Goal: Information Seeking & Learning: Learn about a topic

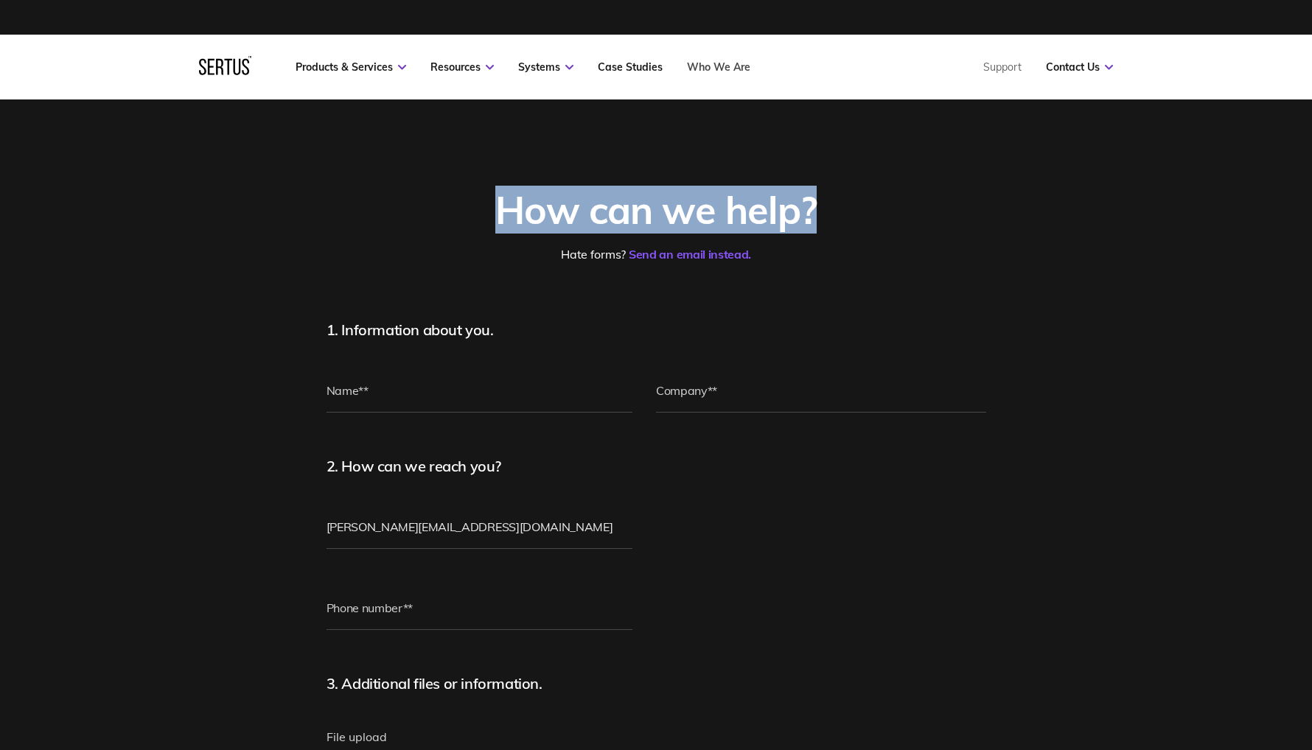
click at [707, 71] on link "Who We Are" at bounding box center [718, 66] width 63 height 13
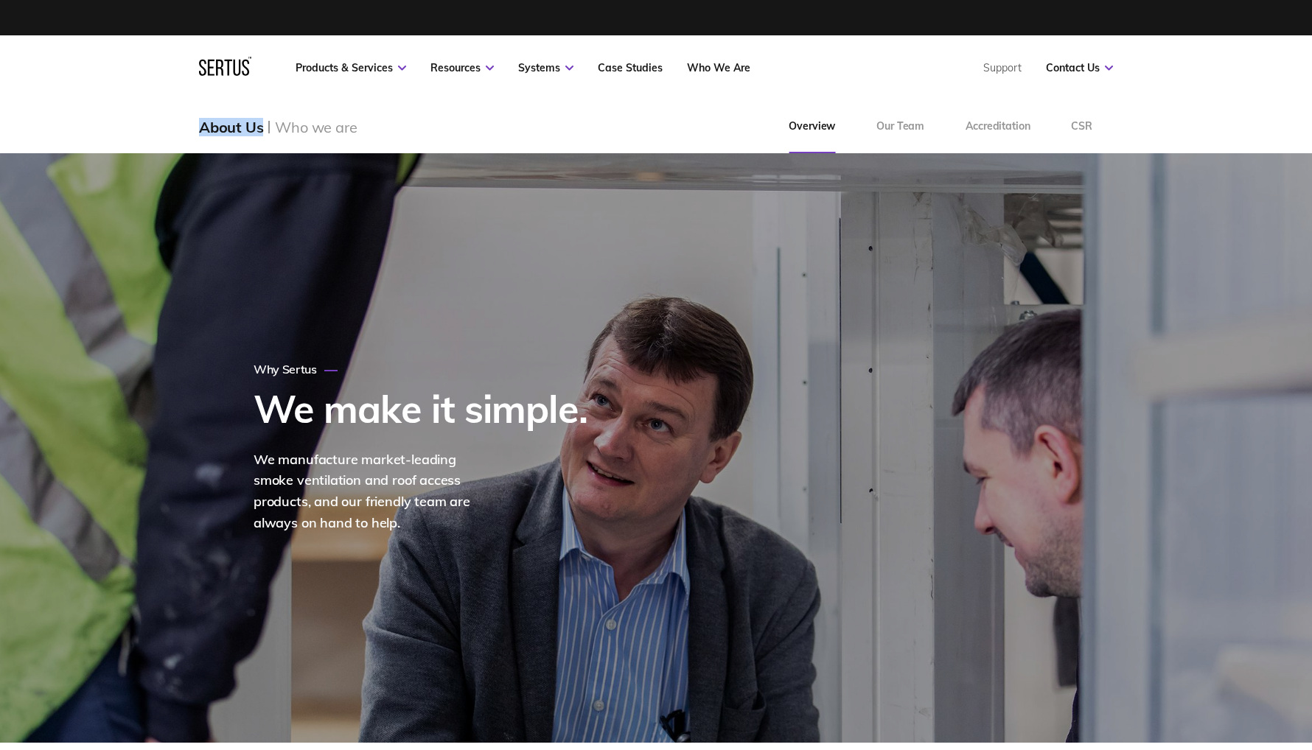
drag, startPoint x: 202, startPoint y: 127, endPoint x: 263, endPoint y: 129, distance: 61.2
click at [263, 129] on div "About Us" at bounding box center [237, 127] width 76 height 18
click at [224, 66] on icon at bounding box center [225, 66] width 52 height 19
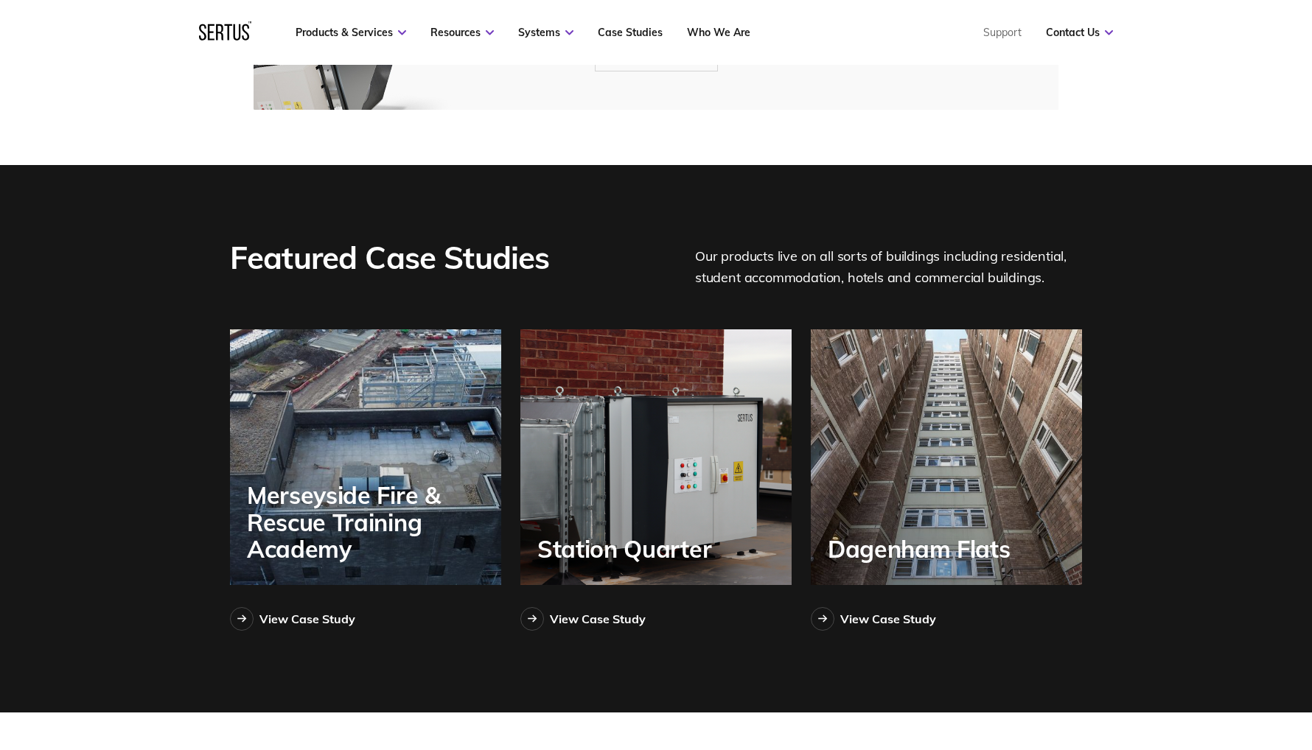
scroll to position [3121, 0]
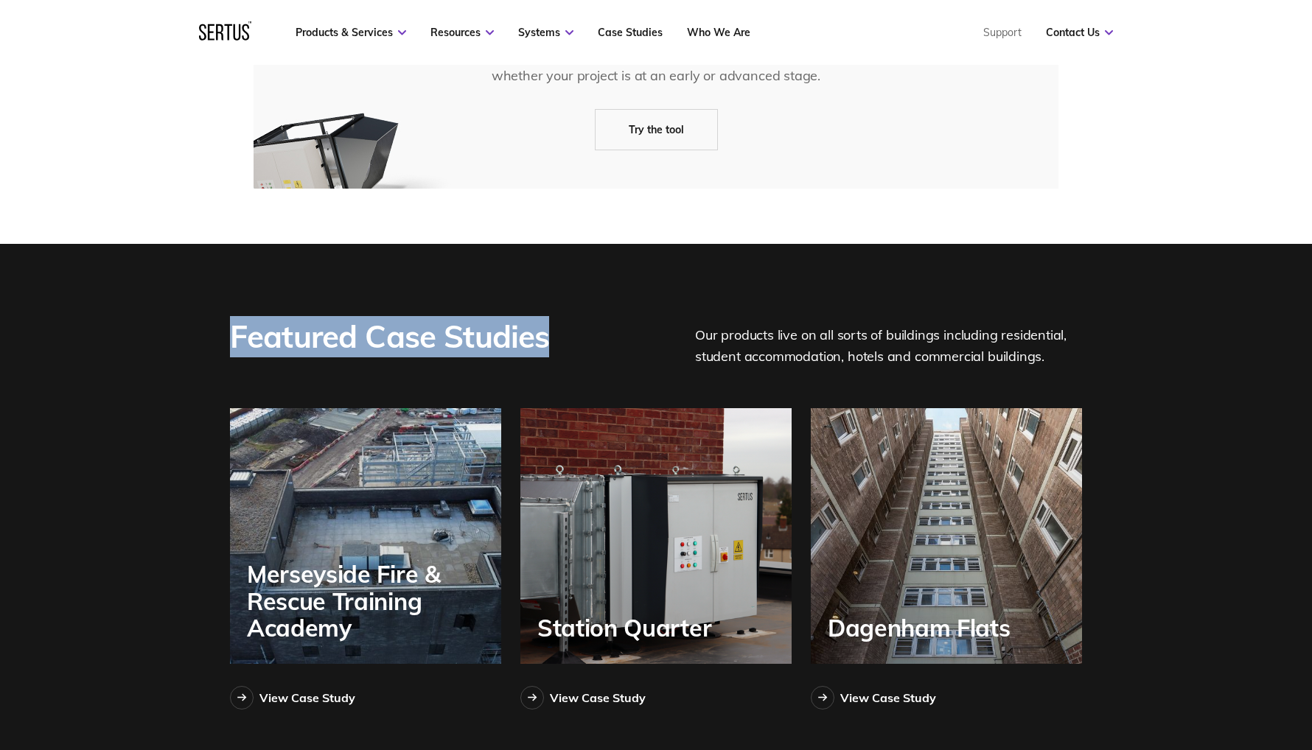
drag, startPoint x: 235, startPoint y: 336, endPoint x: 550, endPoint y: 333, distance: 314.6
click at [550, 333] on div "Featured Case Studies" at bounding box center [393, 342] width 326 height 52
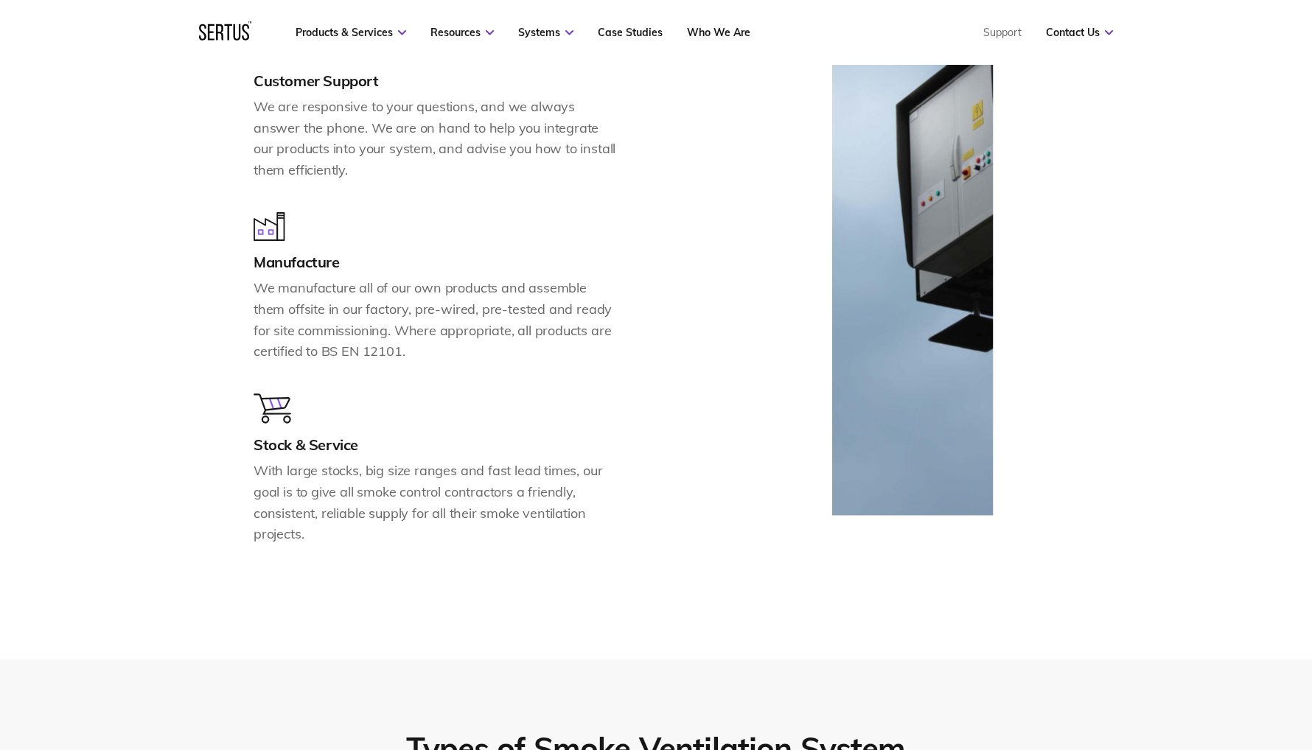
scroll to position [1777, 0]
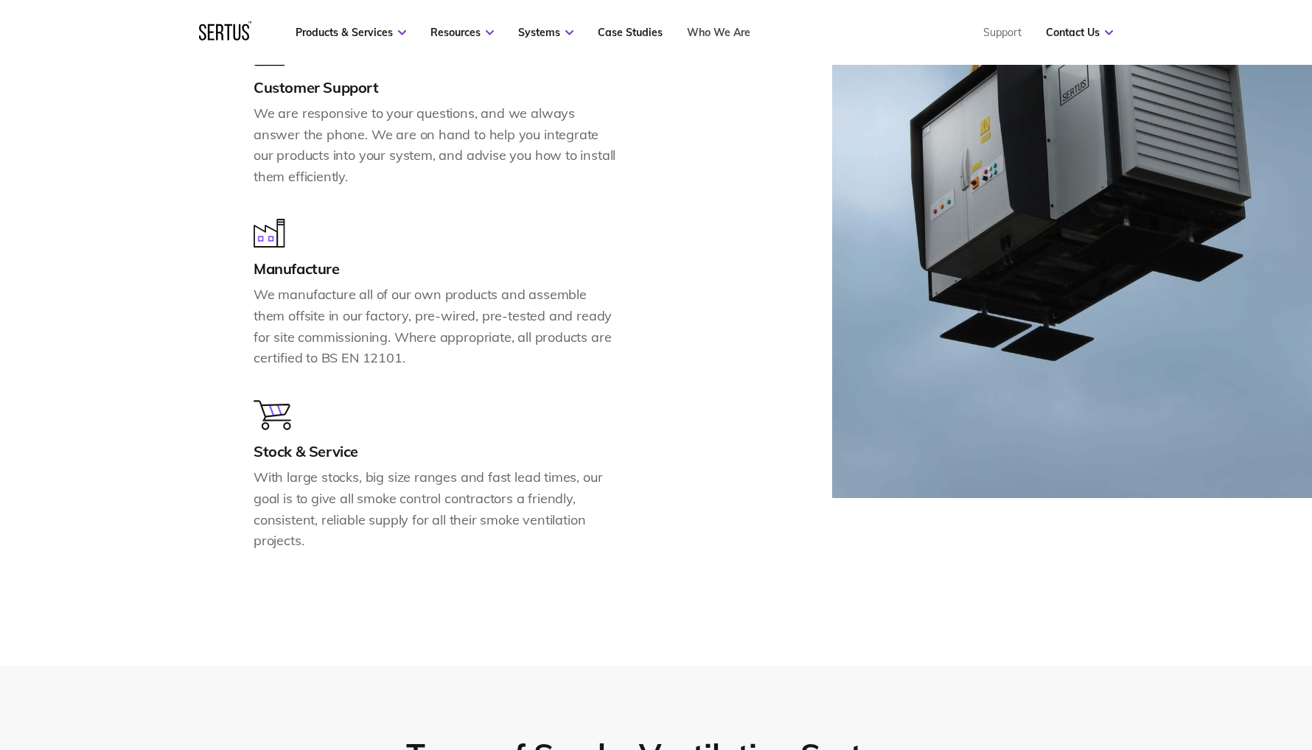
click at [720, 34] on link "Who We Are" at bounding box center [718, 32] width 63 height 13
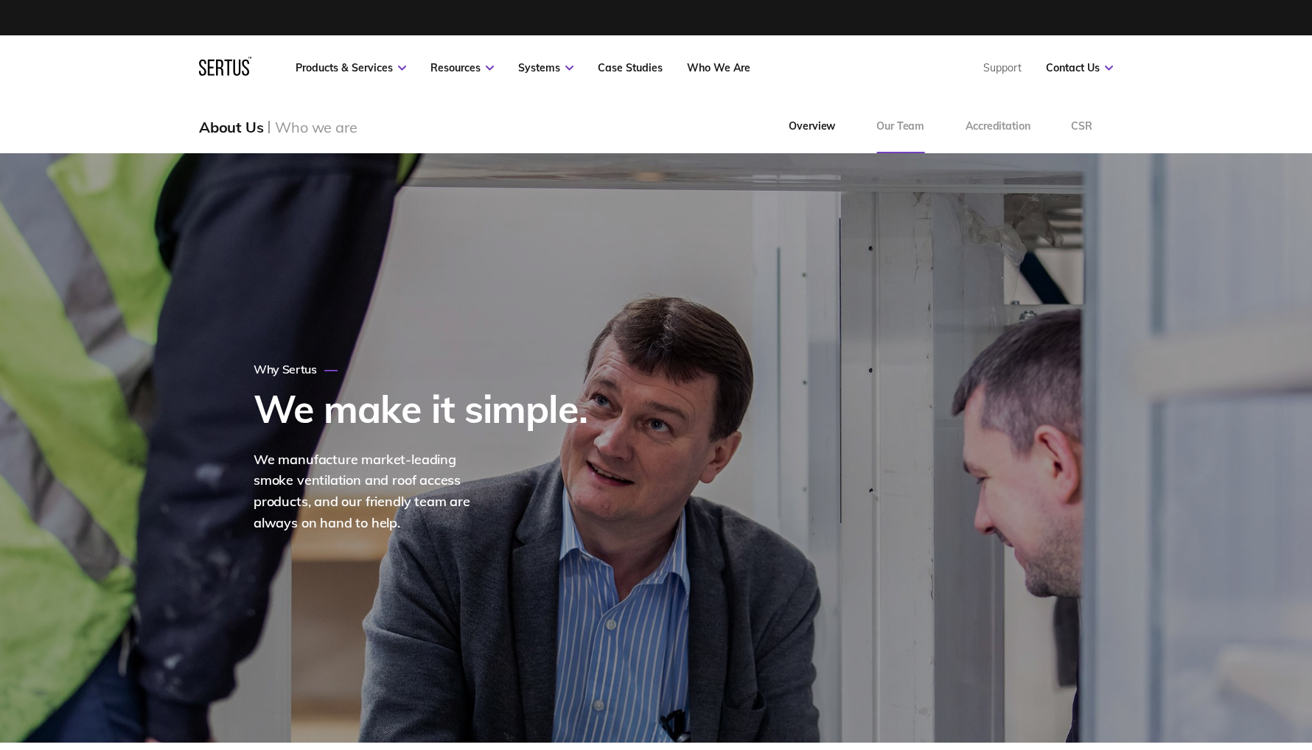
click at [906, 131] on link "Our Team" at bounding box center [899, 126] width 89 height 53
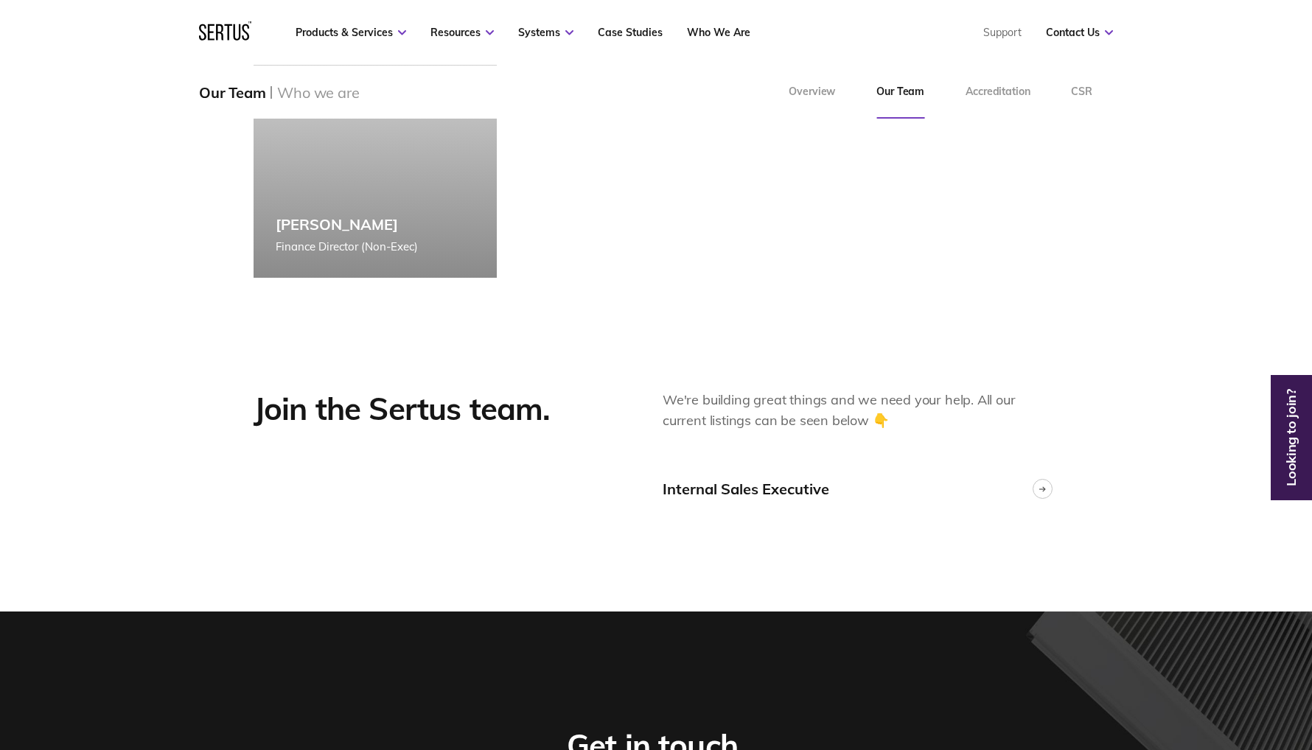
scroll to position [3416, 0]
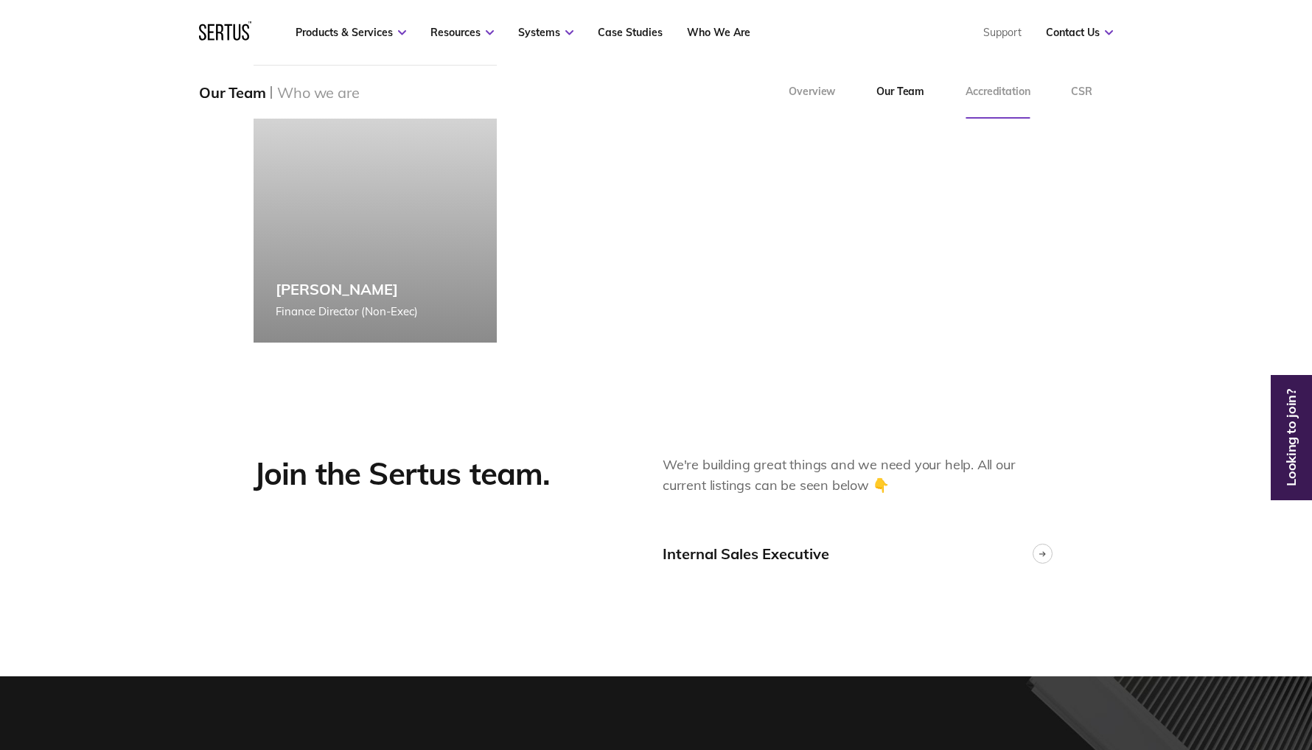
click at [1001, 87] on link "Accreditation" at bounding box center [997, 92] width 105 height 53
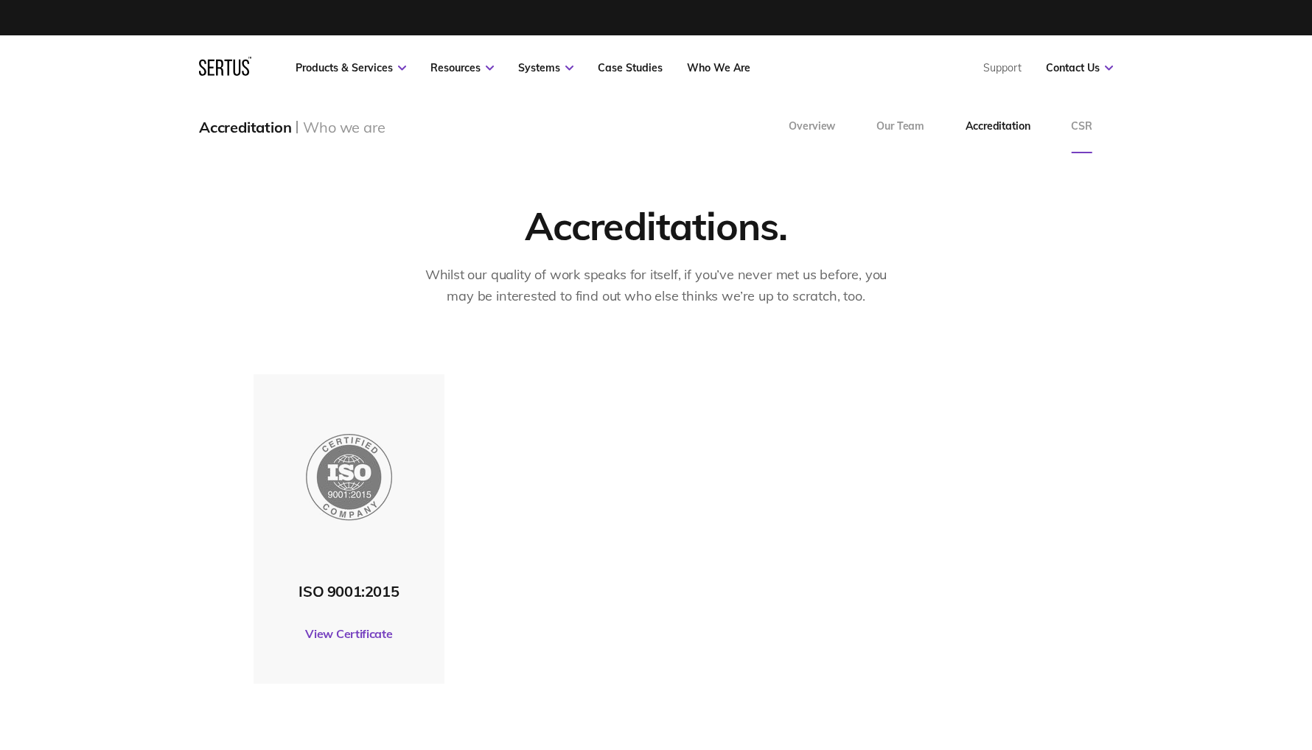
click at [1079, 119] on link "CSR" at bounding box center [1081, 126] width 63 height 53
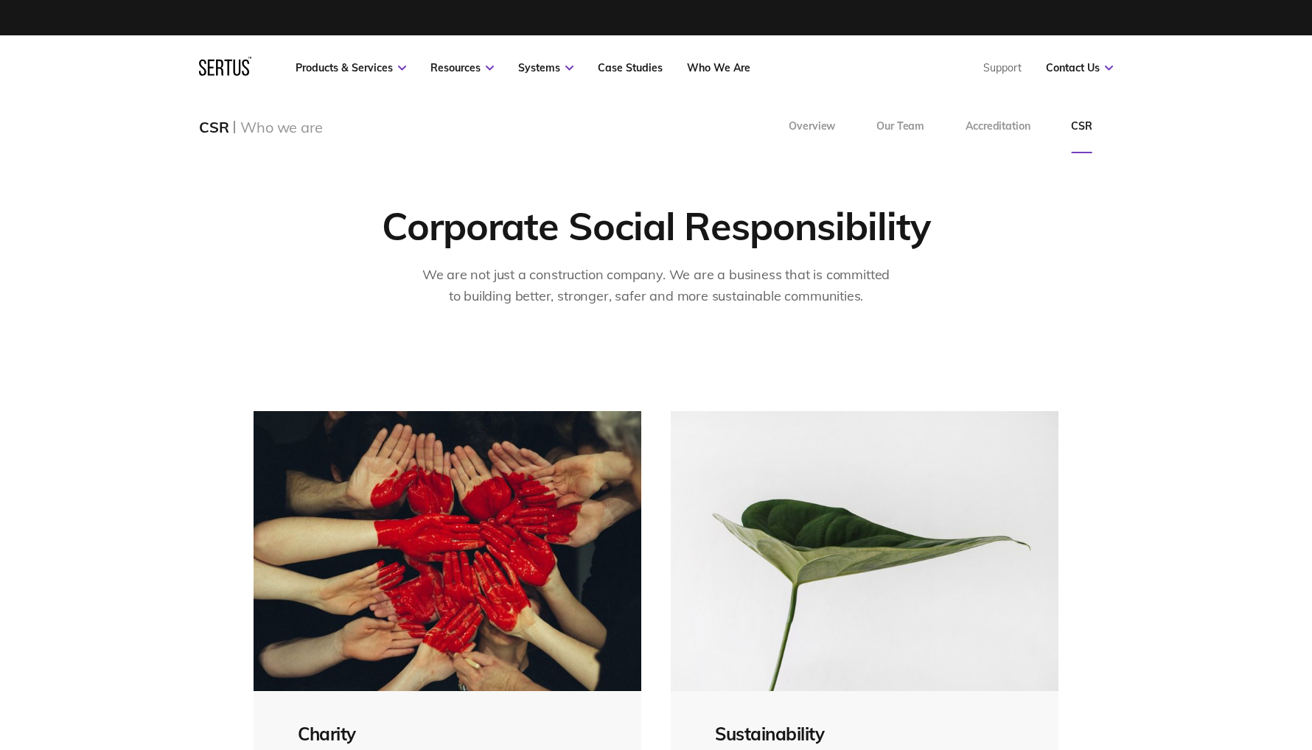
click at [225, 67] on icon at bounding box center [225, 66] width 52 height 19
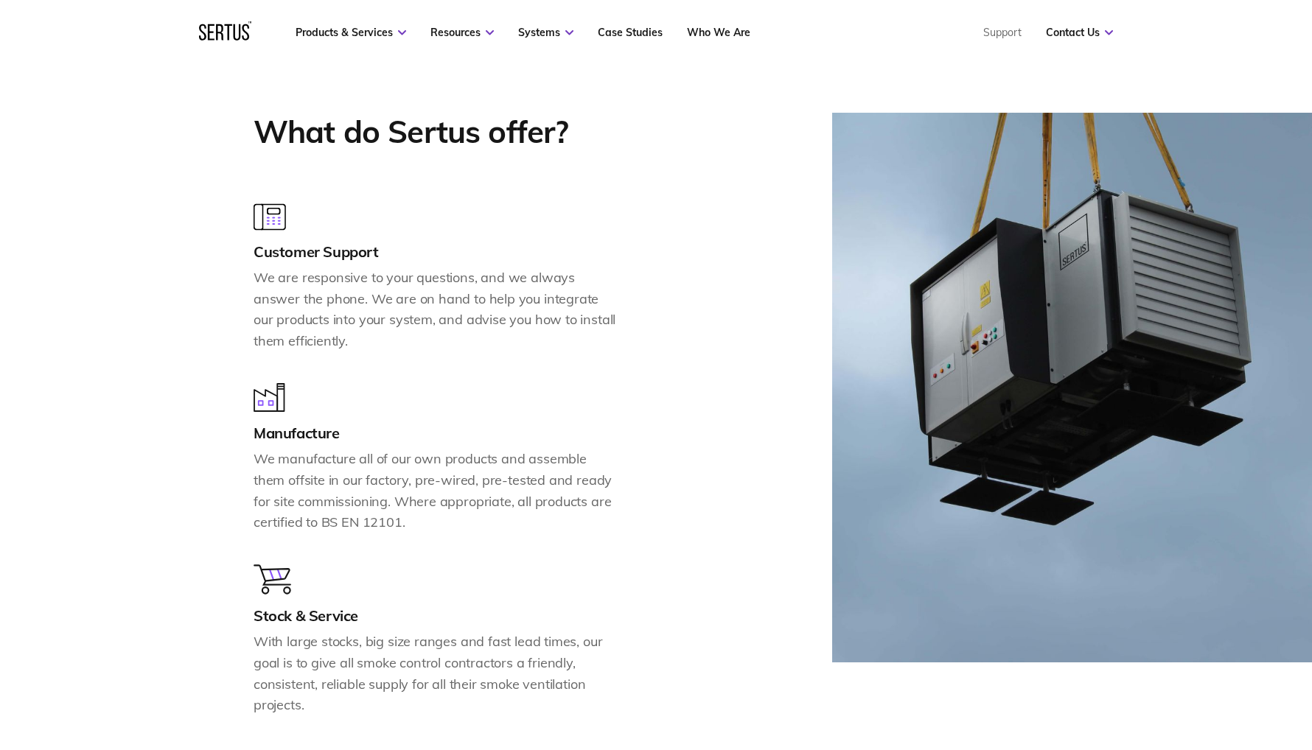
scroll to position [1550, 0]
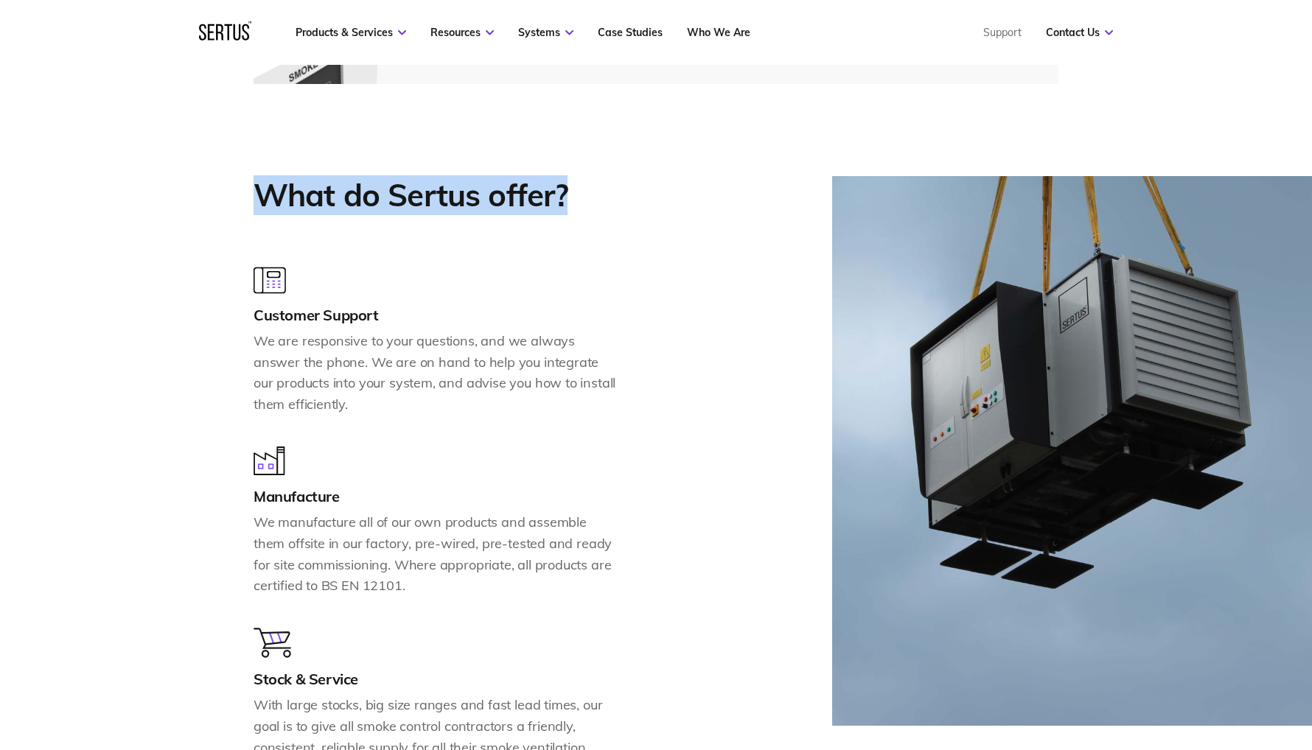
drag, startPoint x: 262, startPoint y: 198, endPoint x: 565, endPoint y: 198, distance: 302.8
click at [565, 198] on h2 "What do Sertus offer?" at bounding box center [410, 195] width 314 height 39
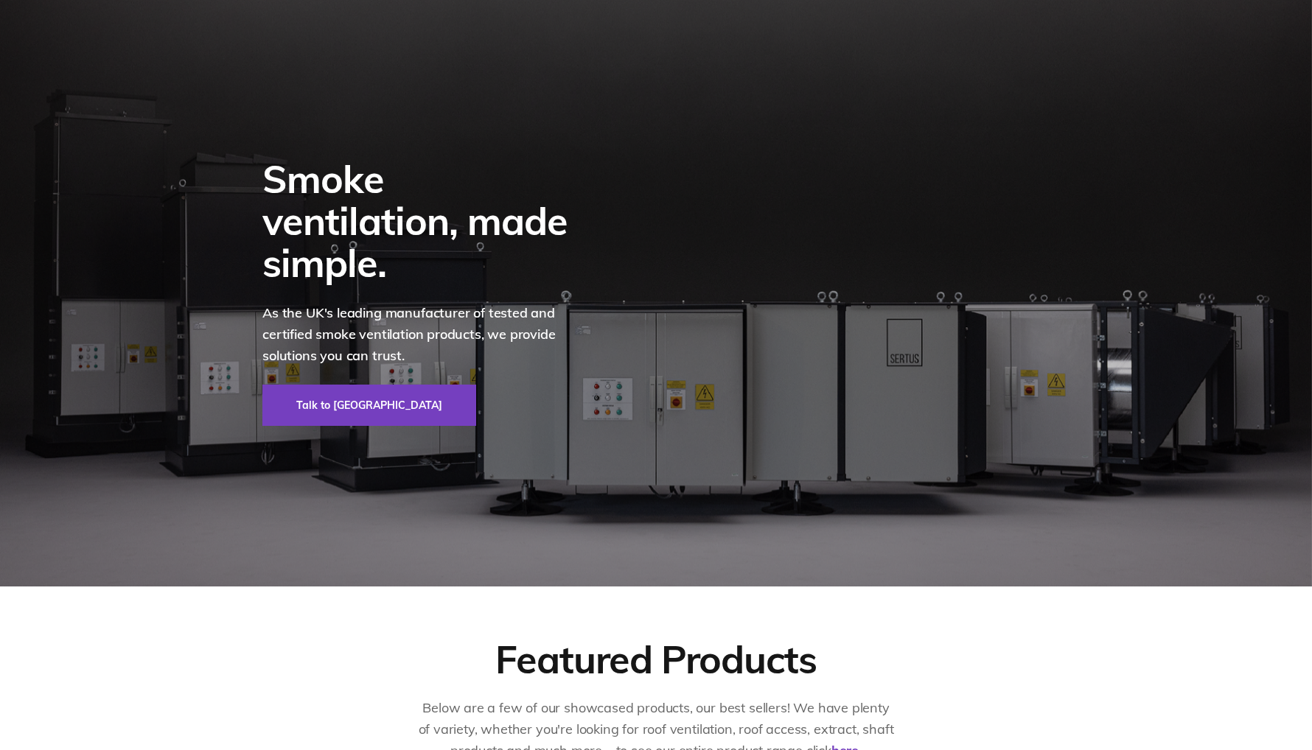
scroll to position [0, 0]
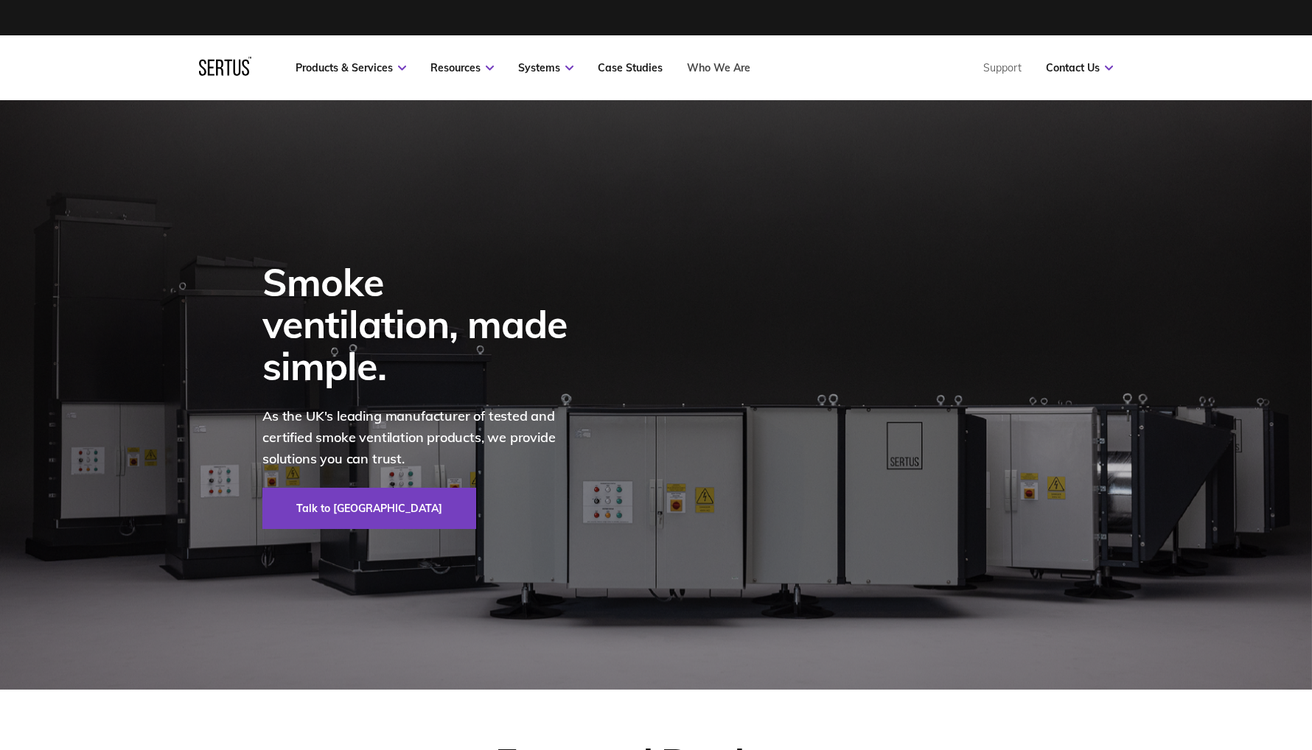
click at [707, 69] on link "Who We Are" at bounding box center [718, 67] width 63 height 13
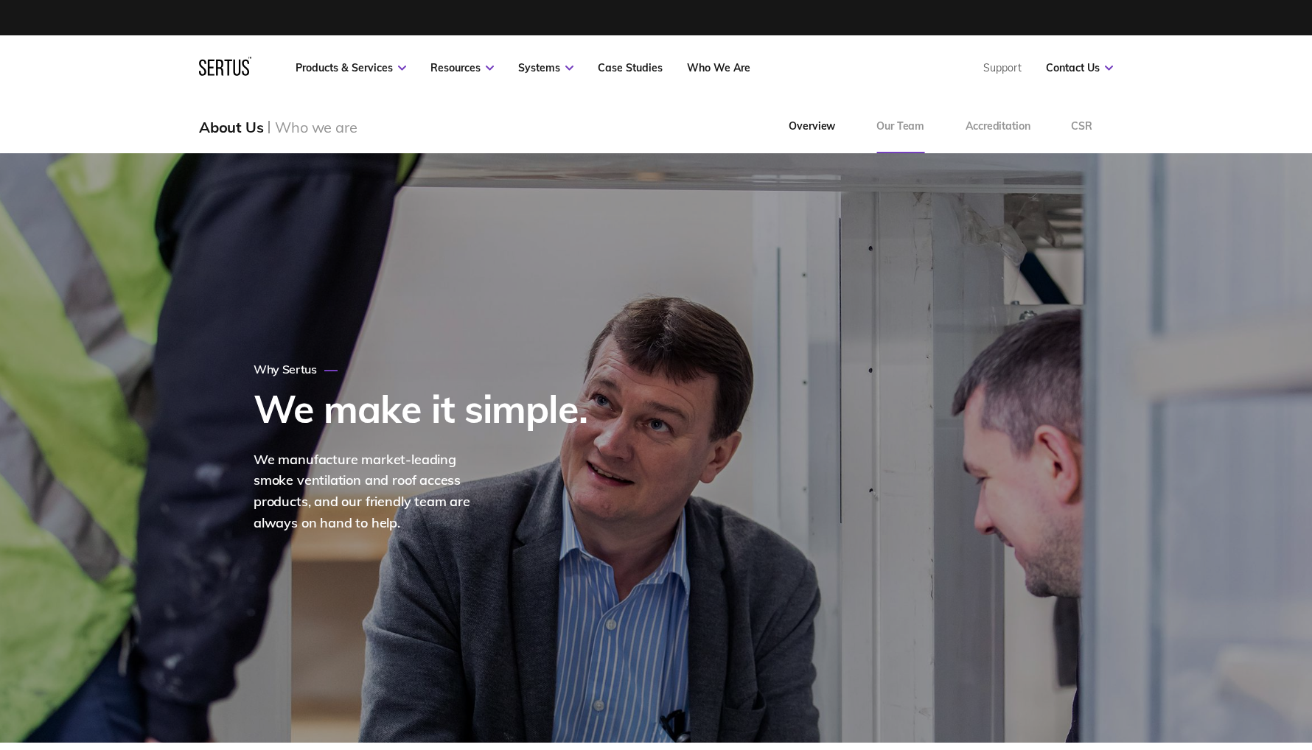
click at [896, 126] on link "Our Team" at bounding box center [899, 126] width 89 height 53
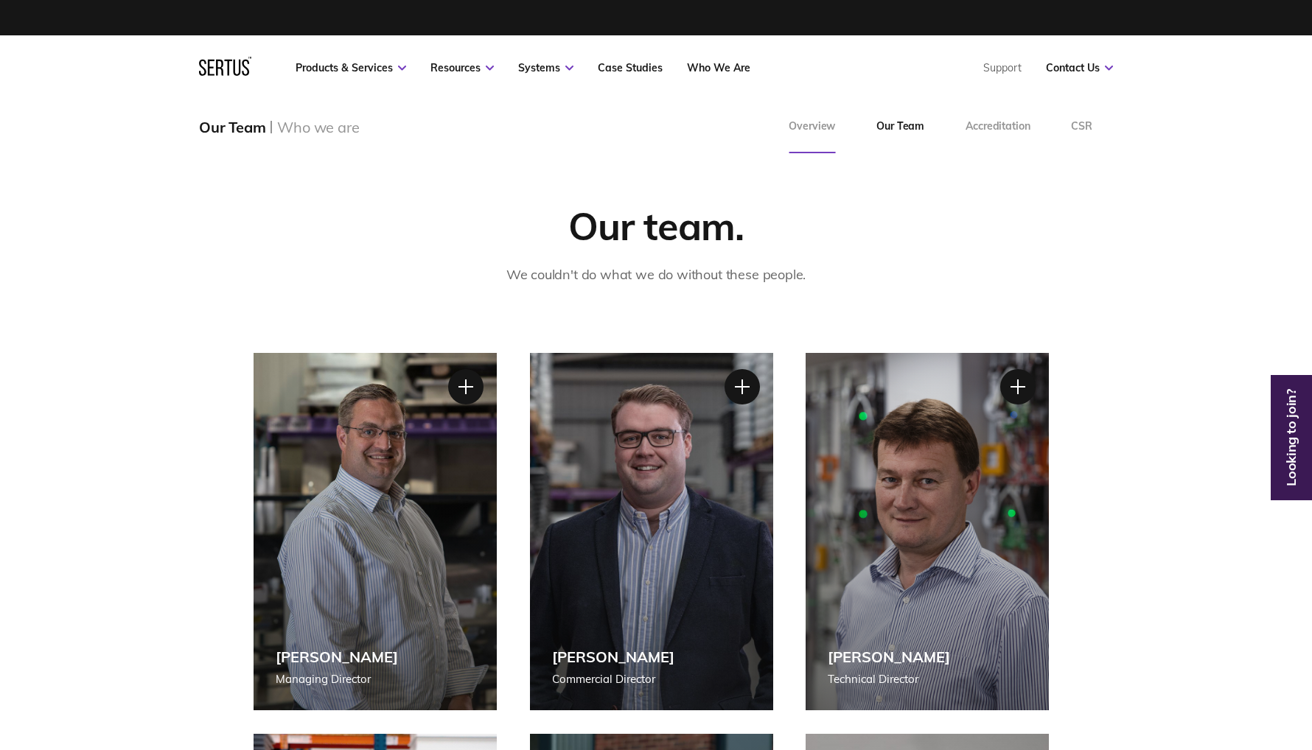
click at [799, 131] on link "Overview" at bounding box center [812, 126] width 88 height 53
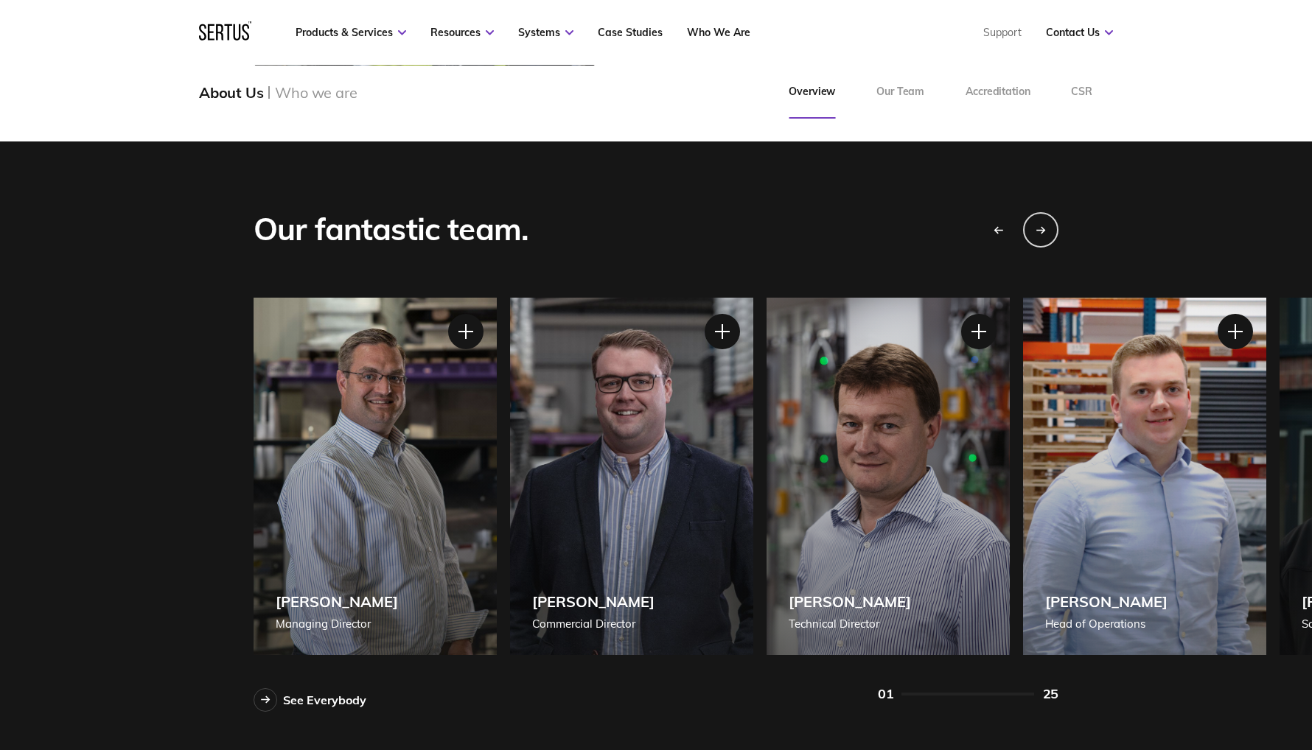
scroll to position [1187, 0]
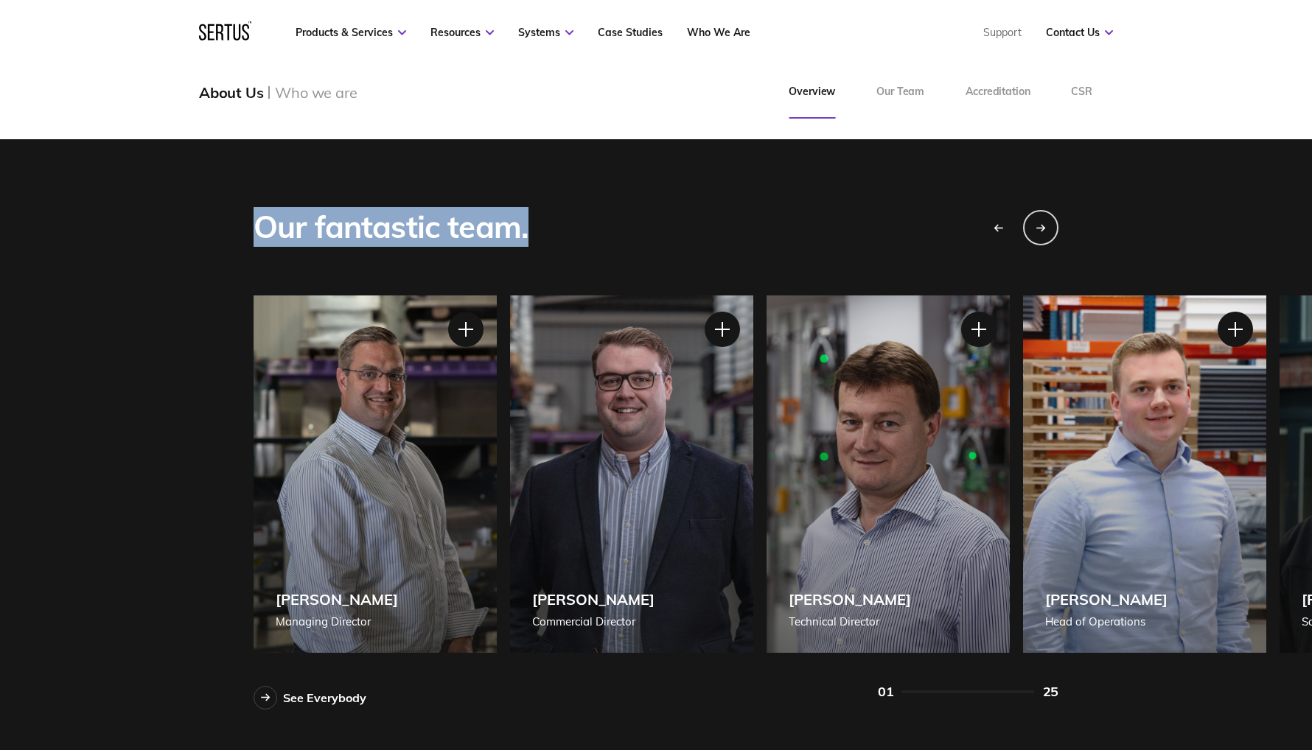
drag, startPoint x: 261, startPoint y: 230, endPoint x: 525, endPoint y: 231, distance: 264.5
click at [525, 231] on div "Our fantastic team." at bounding box center [390, 227] width 275 height 39
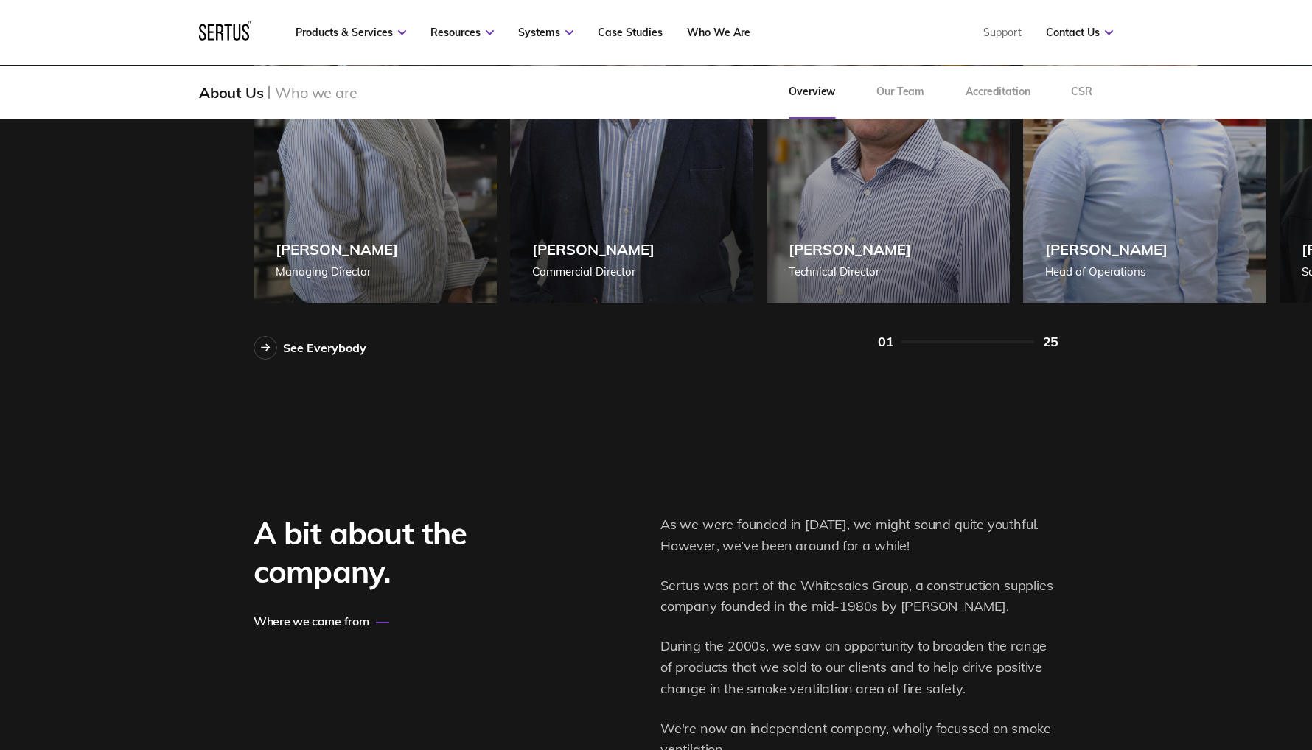
scroll to position [1536, 0]
drag, startPoint x: 622, startPoint y: 337, endPoint x: 623, endPoint y: 301, distance: 36.1
click at [621, 336] on div "See Everybody 01 25" at bounding box center [655, 342] width 805 height 35
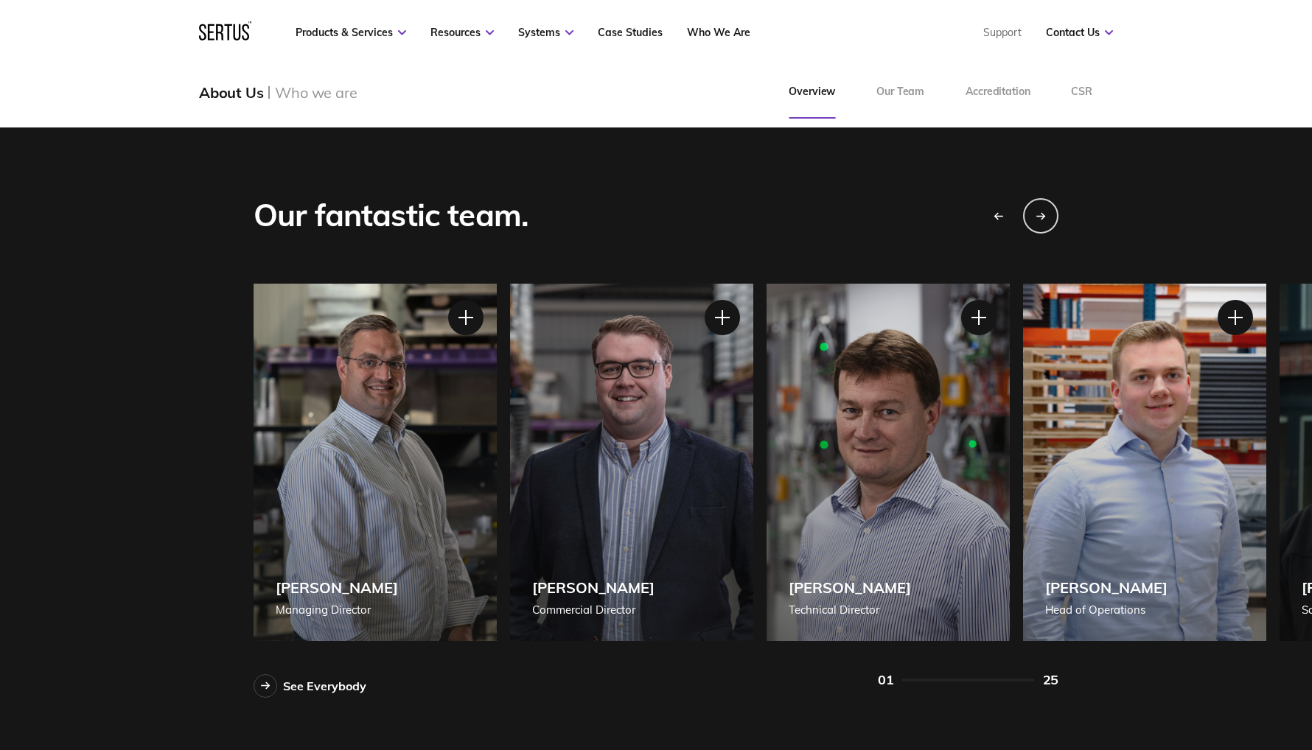
scroll to position [1077, 0]
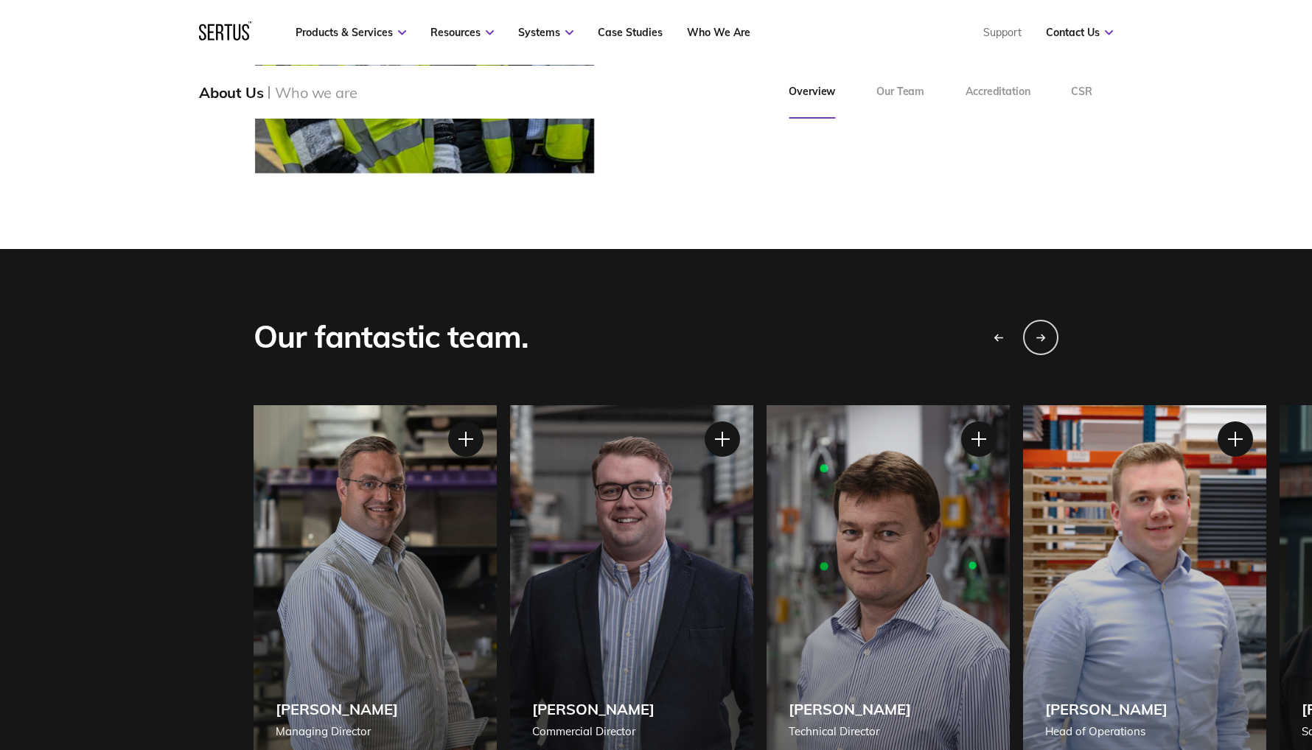
click at [645, 284] on div "Our fantastic team. See Everybody Shane White Managing Director Shane White Man…" at bounding box center [656, 560] width 1312 height 622
click at [721, 433] on div at bounding box center [722, 439] width 37 height 37
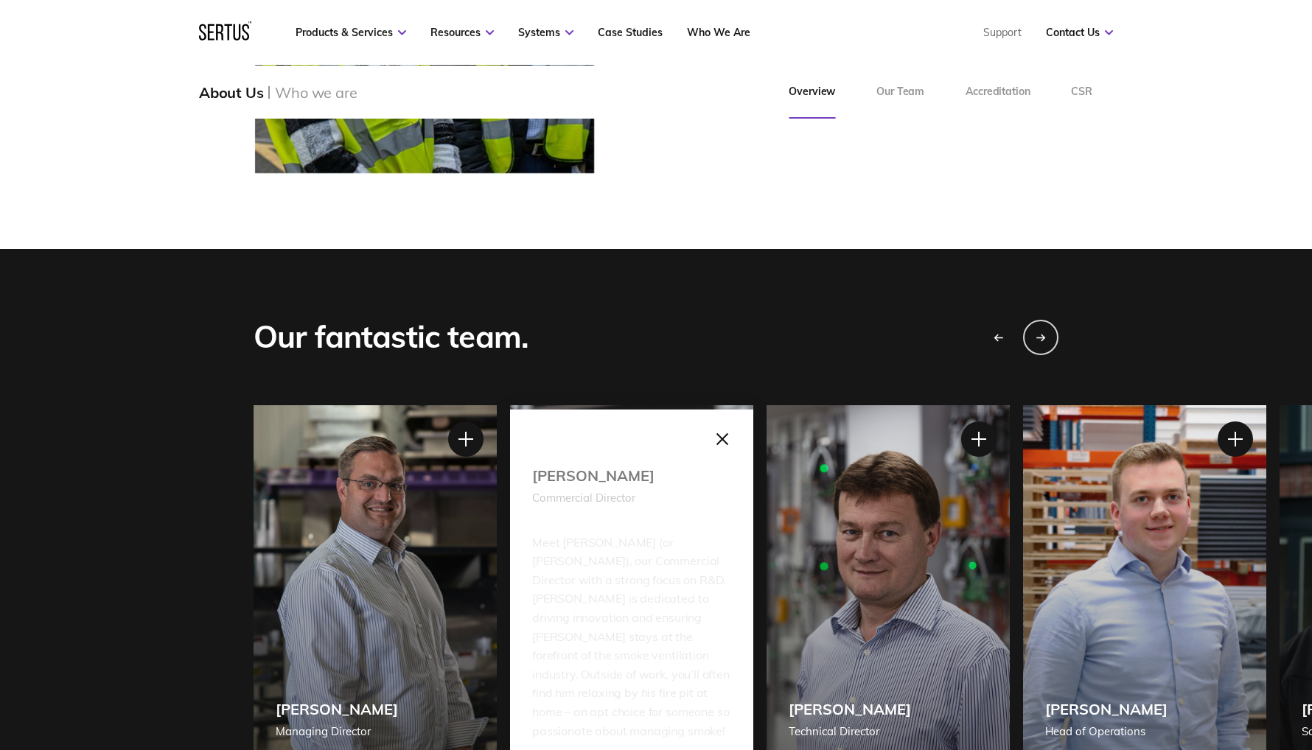
scroll to position [1078, 0]
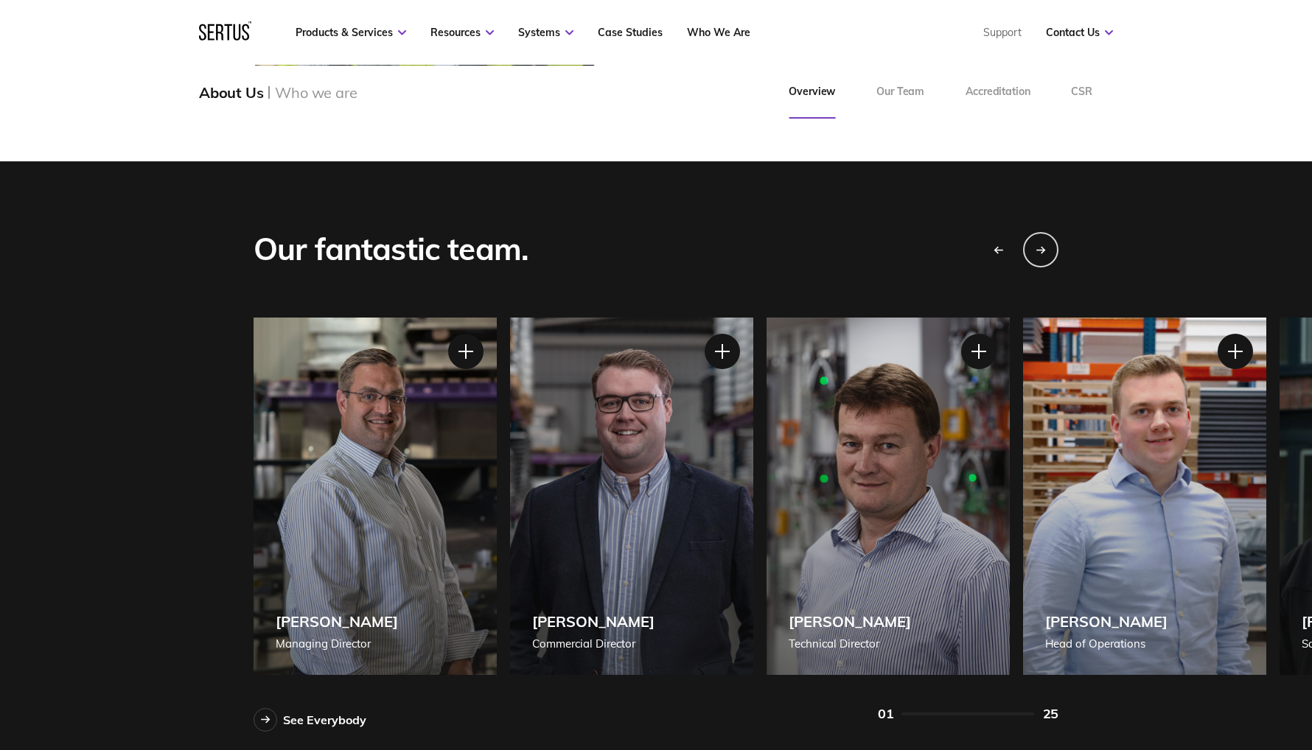
scroll to position [1151, 0]
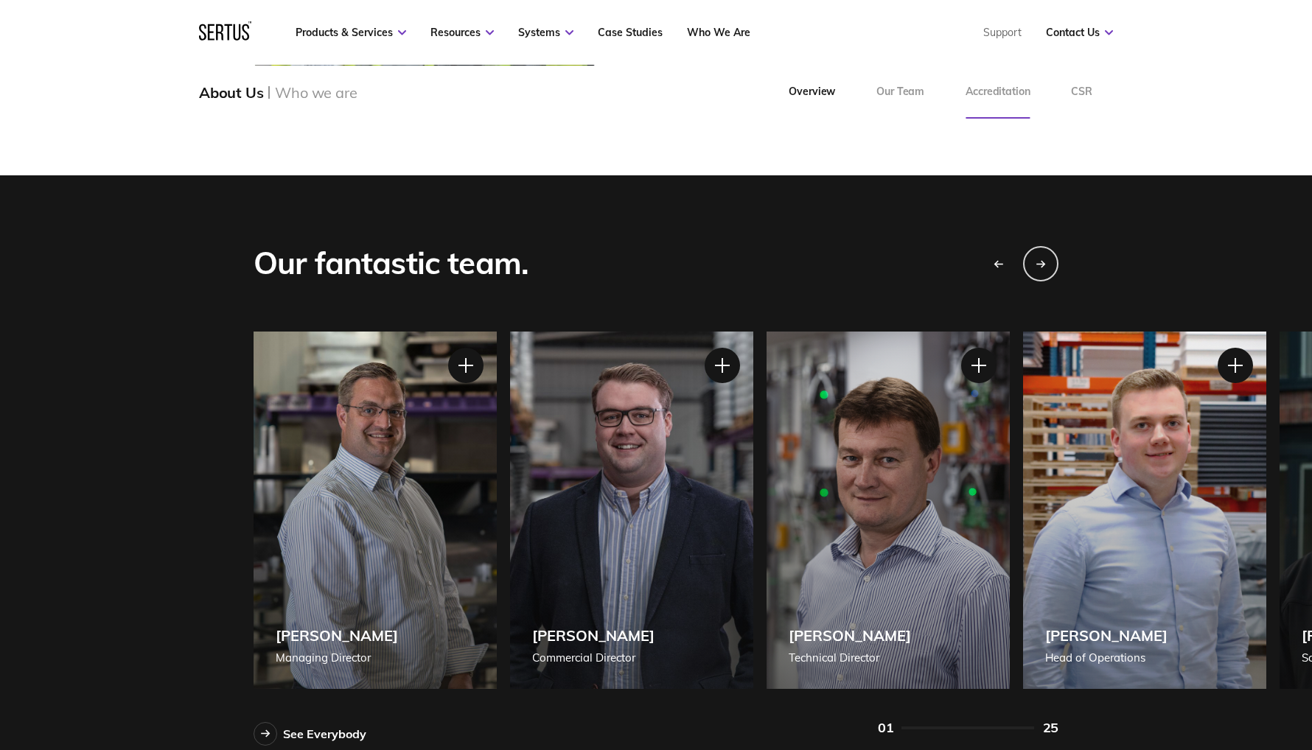
click at [987, 96] on link "Accreditation" at bounding box center [997, 92] width 105 height 53
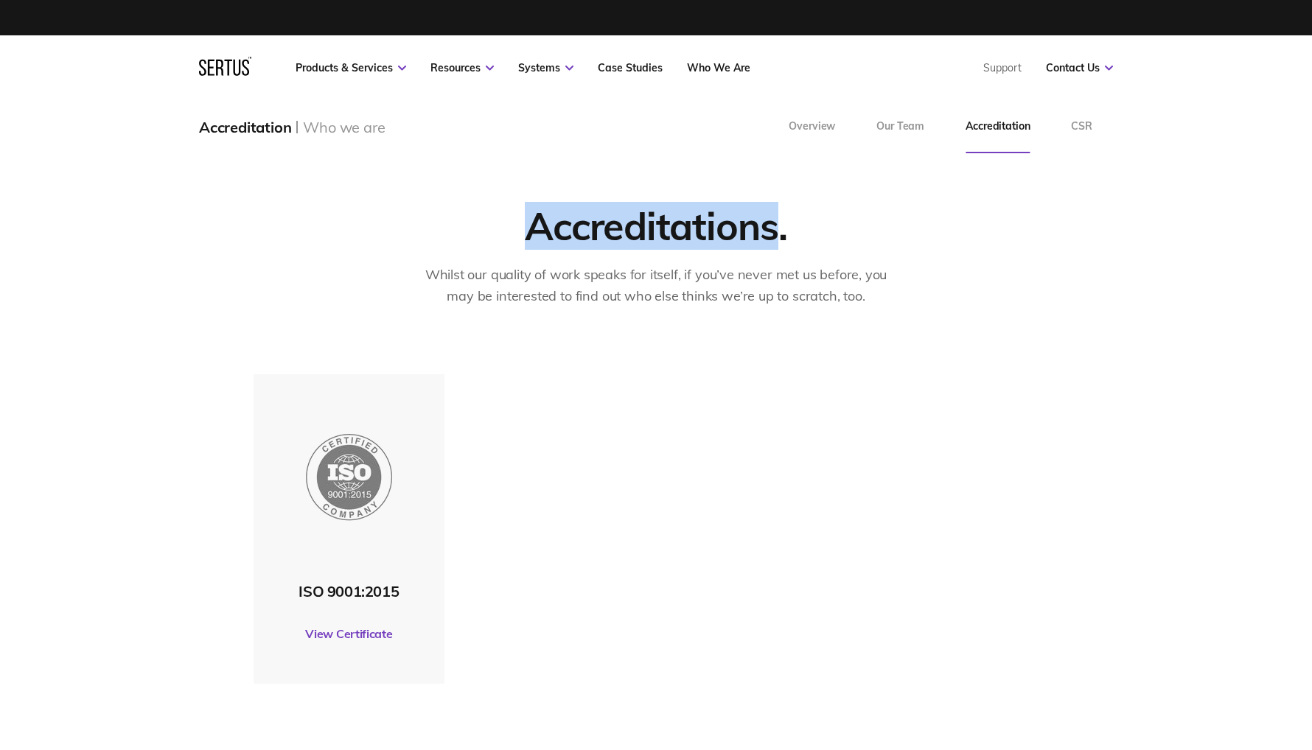
drag, startPoint x: 529, startPoint y: 230, endPoint x: 773, endPoint y: 229, distance: 243.9
click at [773, 229] on div "Accreditations." at bounding box center [656, 226] width 262 height 48
click at [819, 128] on link "Overview" at bounding box center [812, 126] width 88 height 53
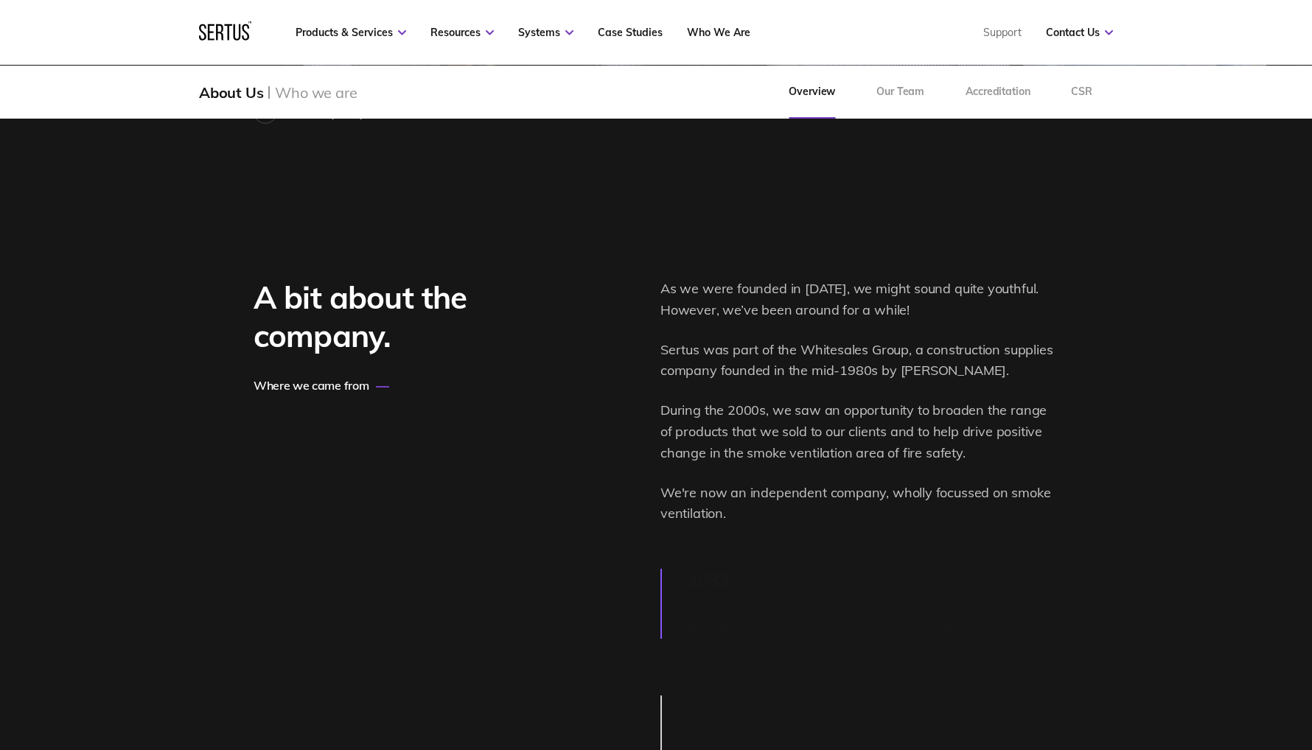
scroll to position [1815, 0]
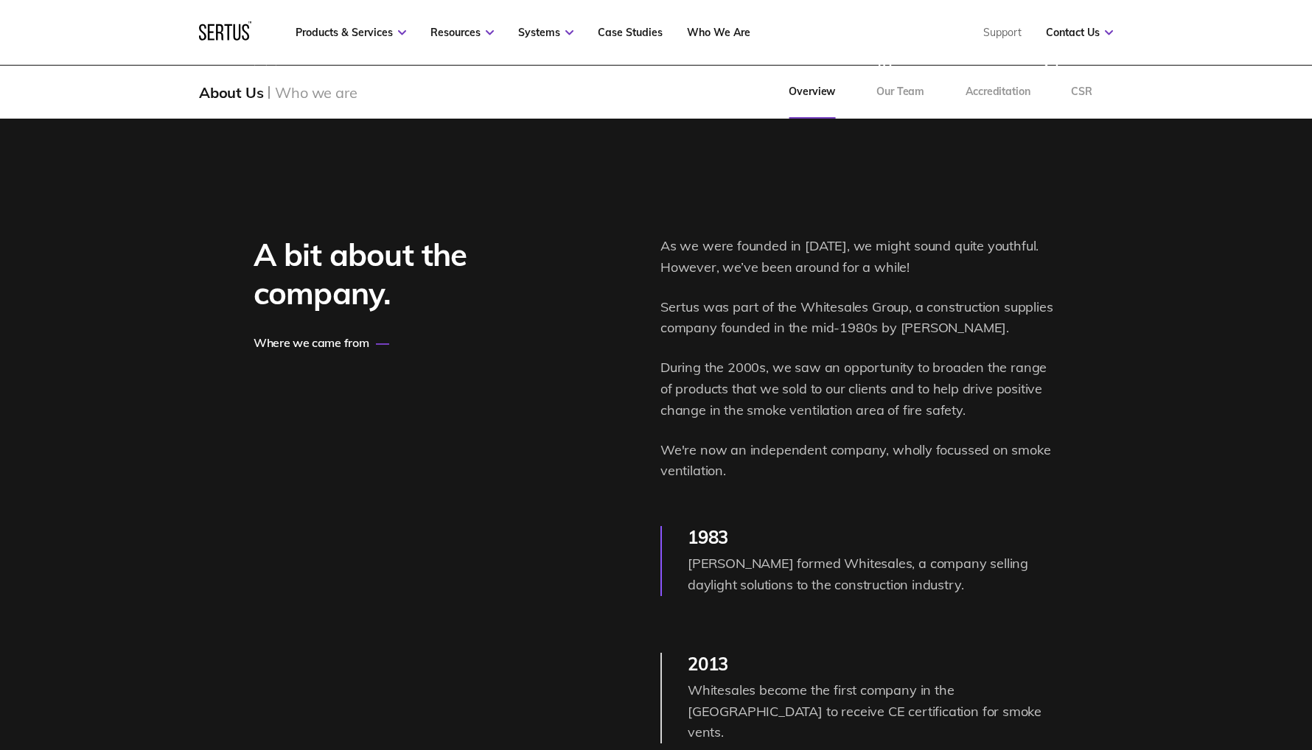
click at [261, 255] on div "A bit about the company." at bounding box center [400, 274] width 295 height 77
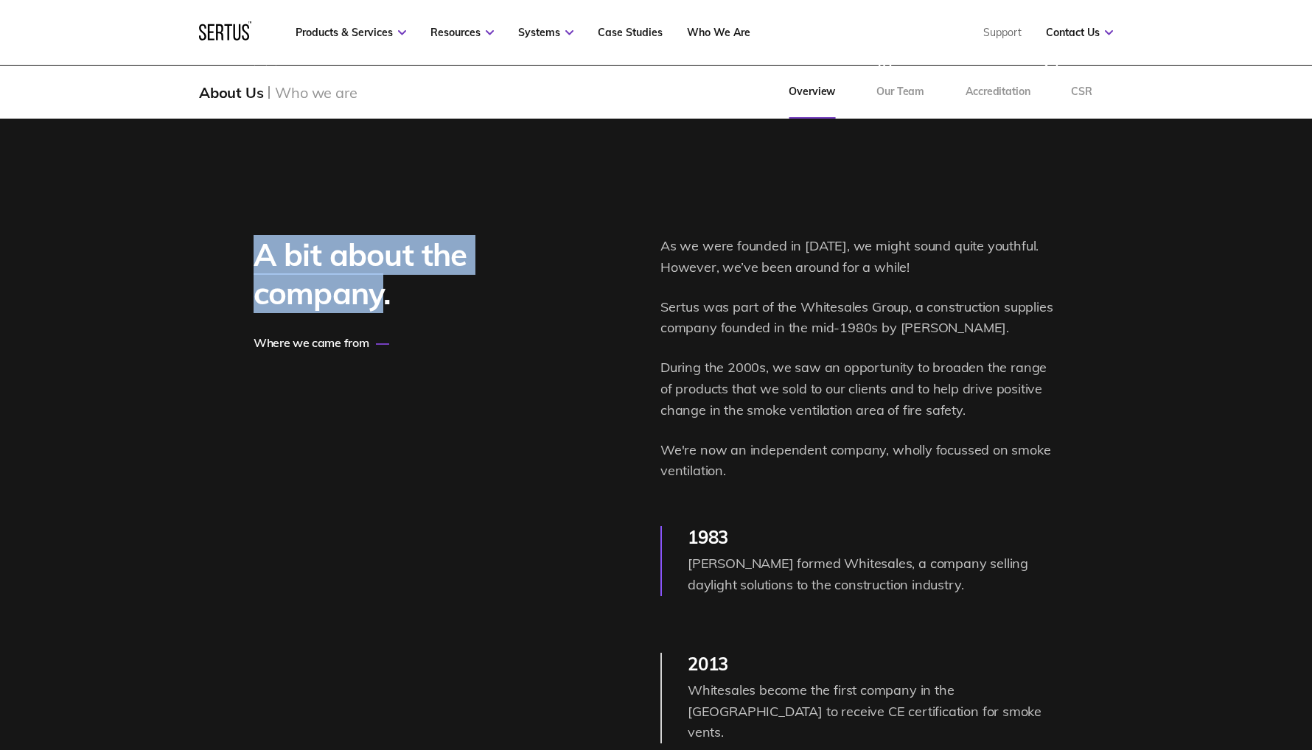
drag, startPoint x: 260, startPoint y: 256, endPoint x: 384, endPoint y: 303, distance: 132.5
click at [384, 303] on div "A bit about the company." at bounding box center [400, 274] width 295 height 77
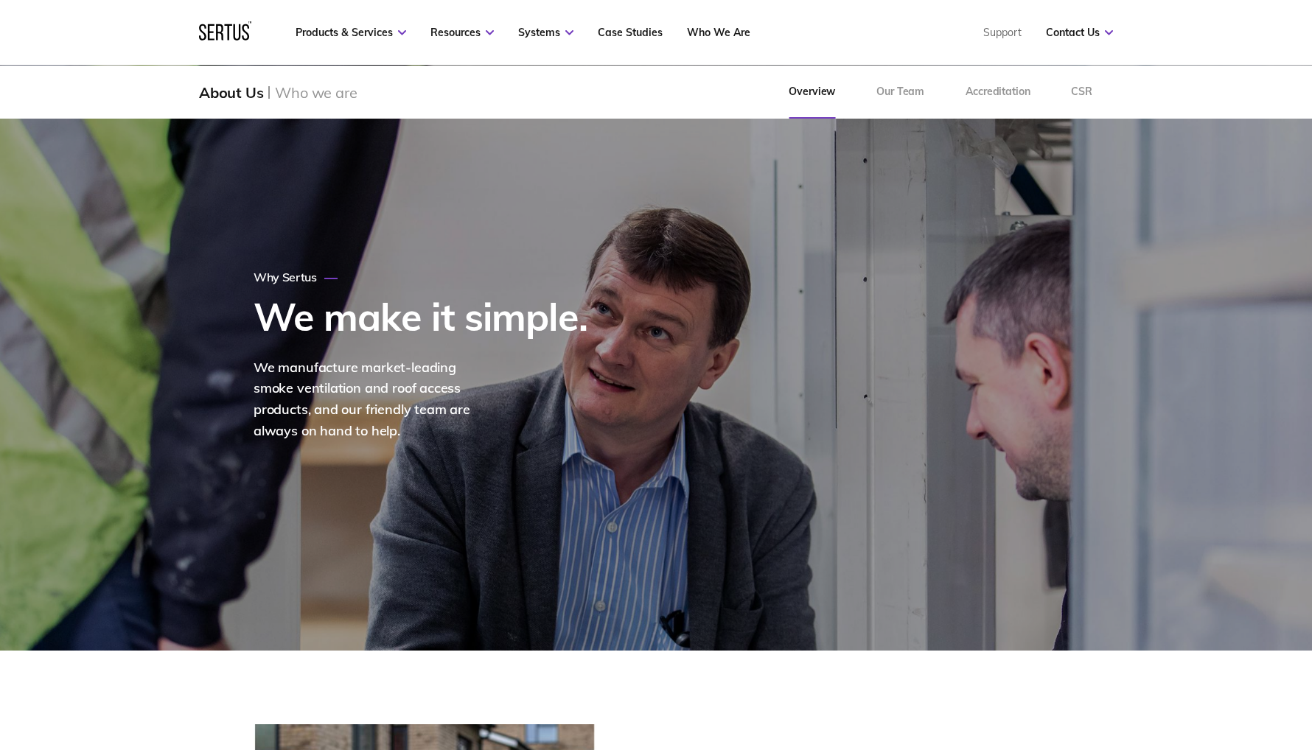
scroll to position [0, 0]
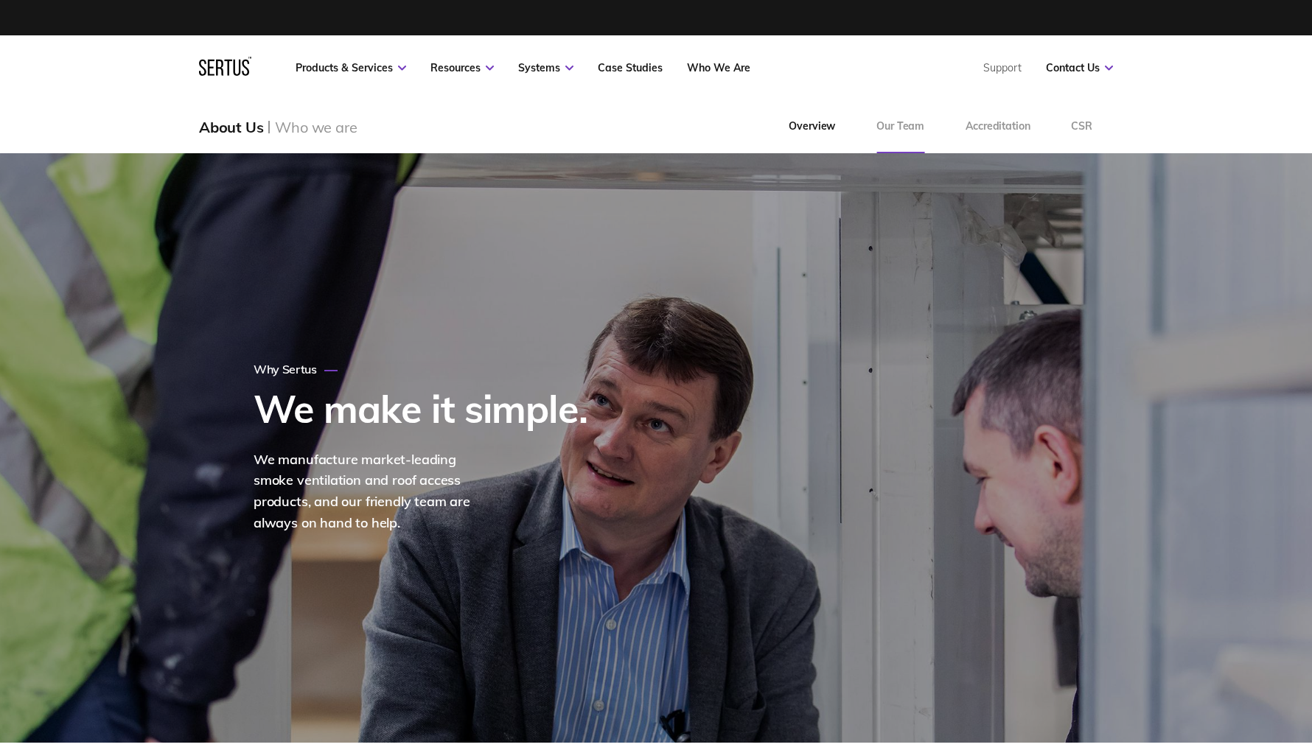
click at [897, 127] on link "Our Team" at bounding box center [899, 126] width 89 height 53
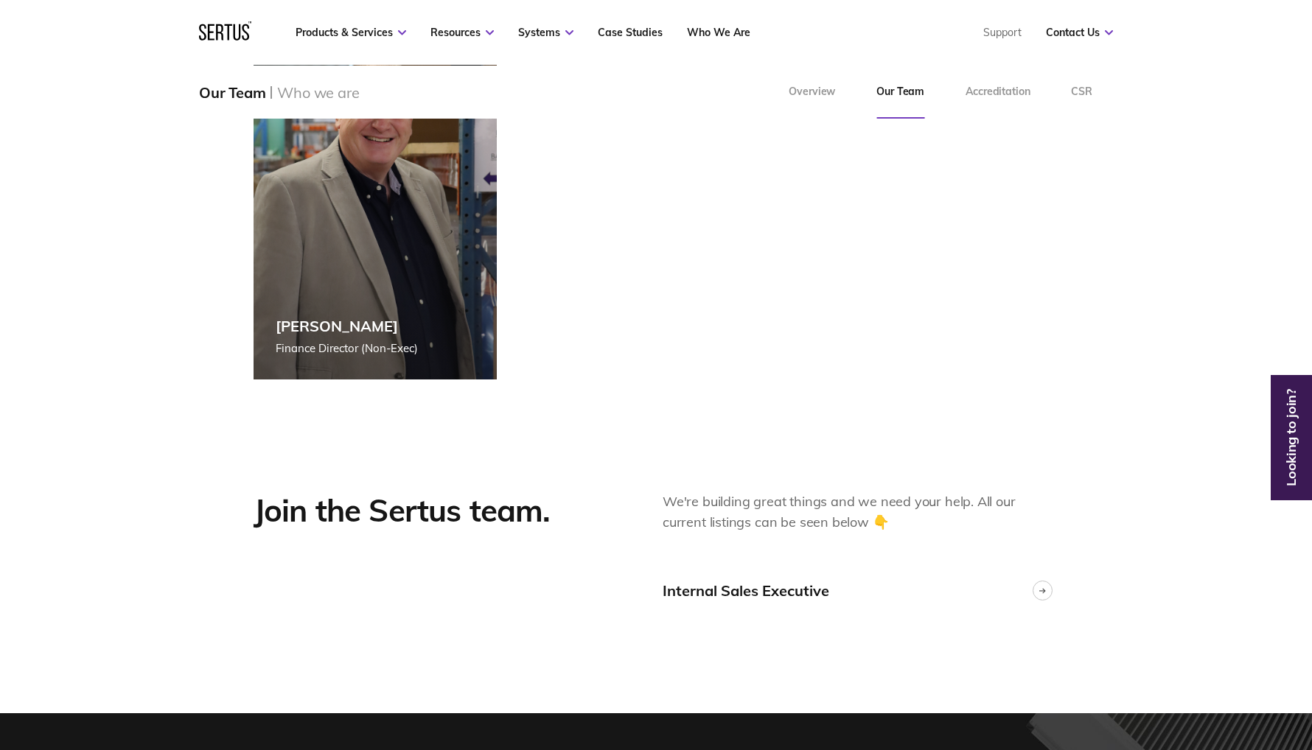
scroll to position [3313, 0]
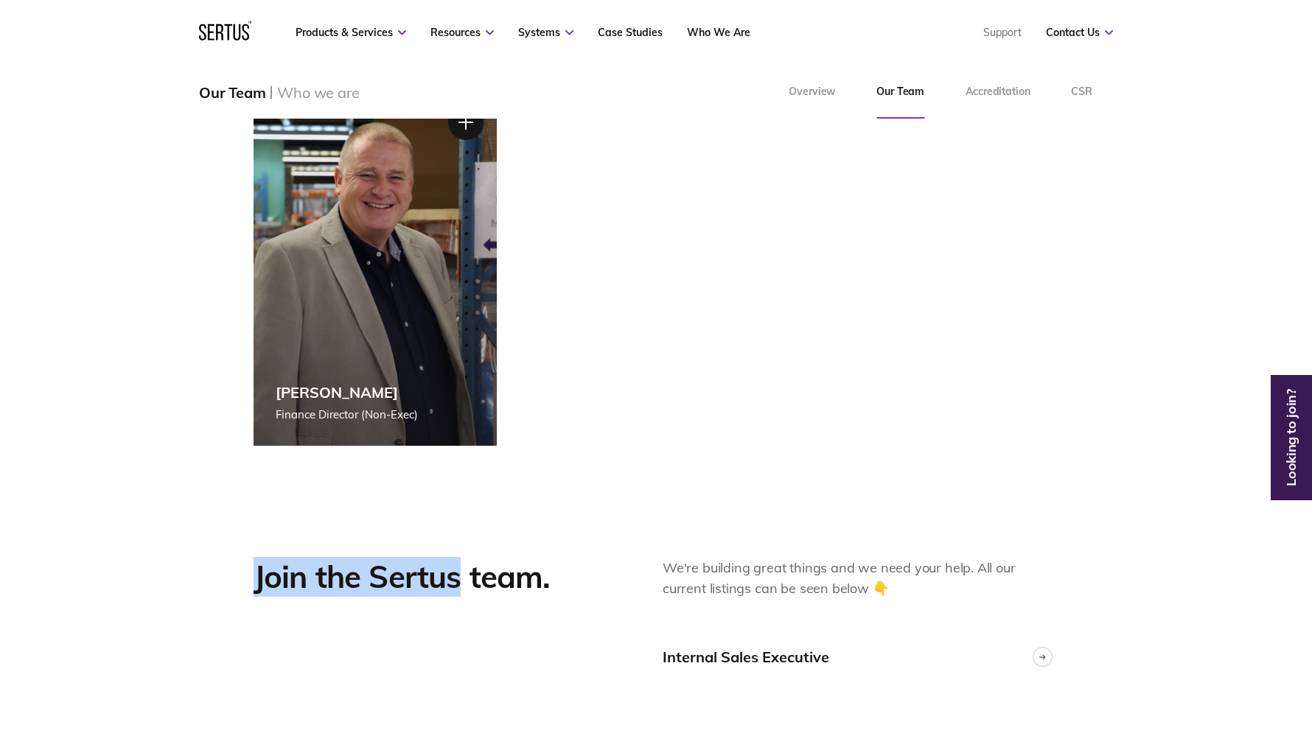
drag, startPoint x: 257, startPoint y: 578, endPoint x: 454, endPoint y: 573, distance: 196.8
click at [454, 573] on div "Join the Sertus team." at bounding box center [435, 577] width 365 height 39
drag, startPoint x: 536, startPoint y: 578, endPoint x: 251, endPoint y: 578, distance: 285.1
click at [251, 578] on div "Join the Sertus team. We're building great things and we need your help. All ou…" at bounding box center [656, 620] width 864 height 125
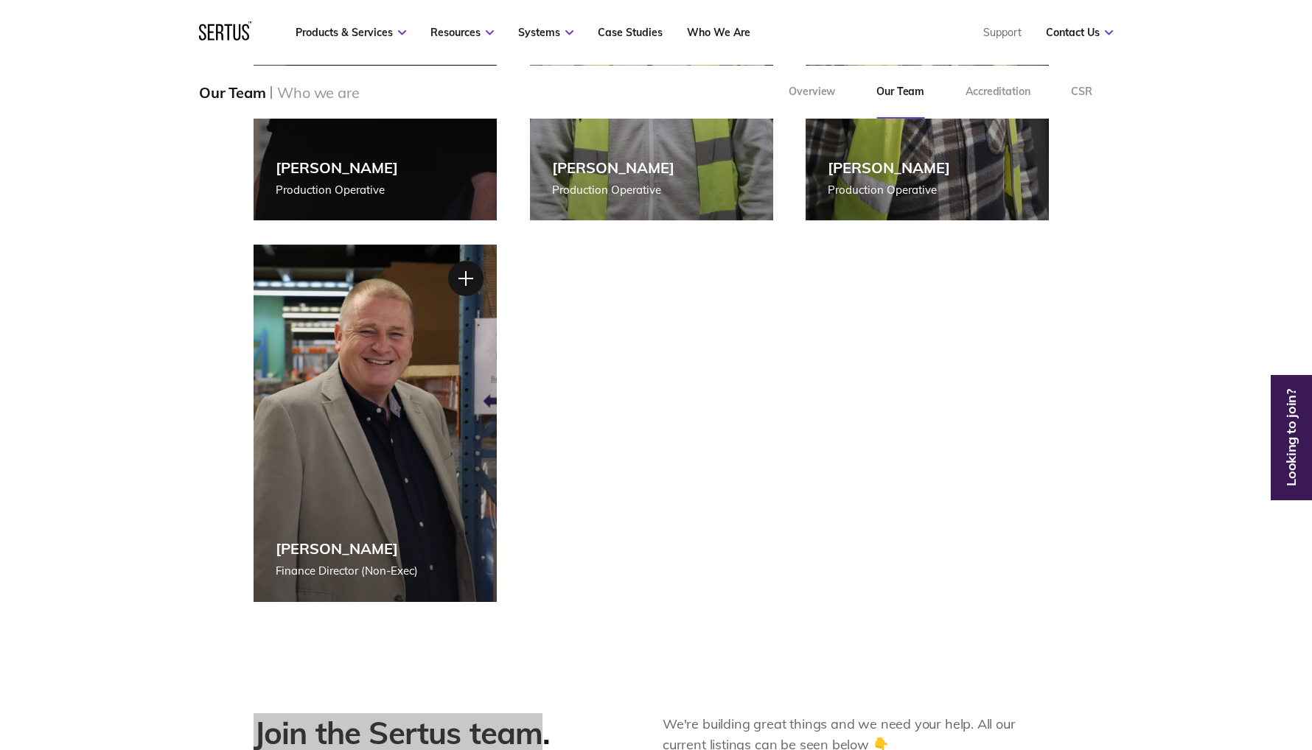
scroll to position [3170, 0]
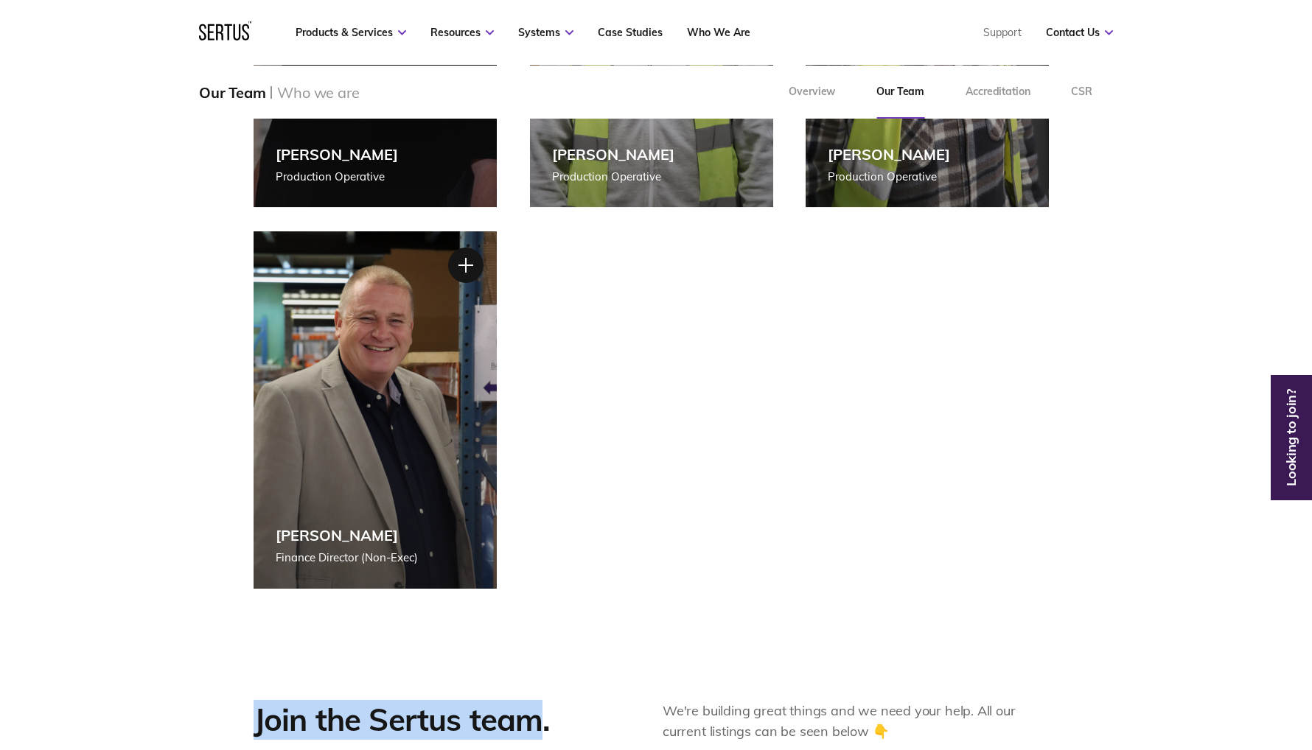
click at [1287, 432] on link "Looking to join?" at bounding box center [1291, 438] width 34 height 12
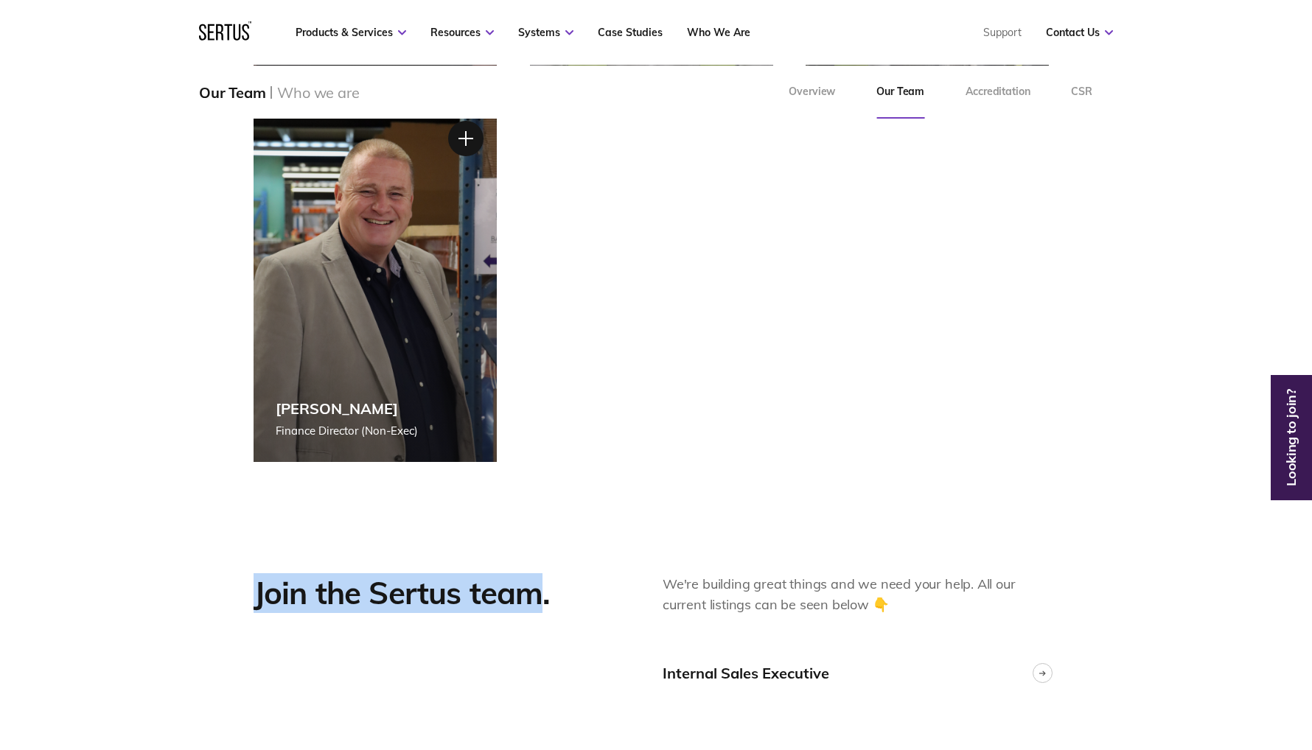
scroll to position [3291, 0]
